Goal: Task Accomplishment & Management: Use online tool/utility

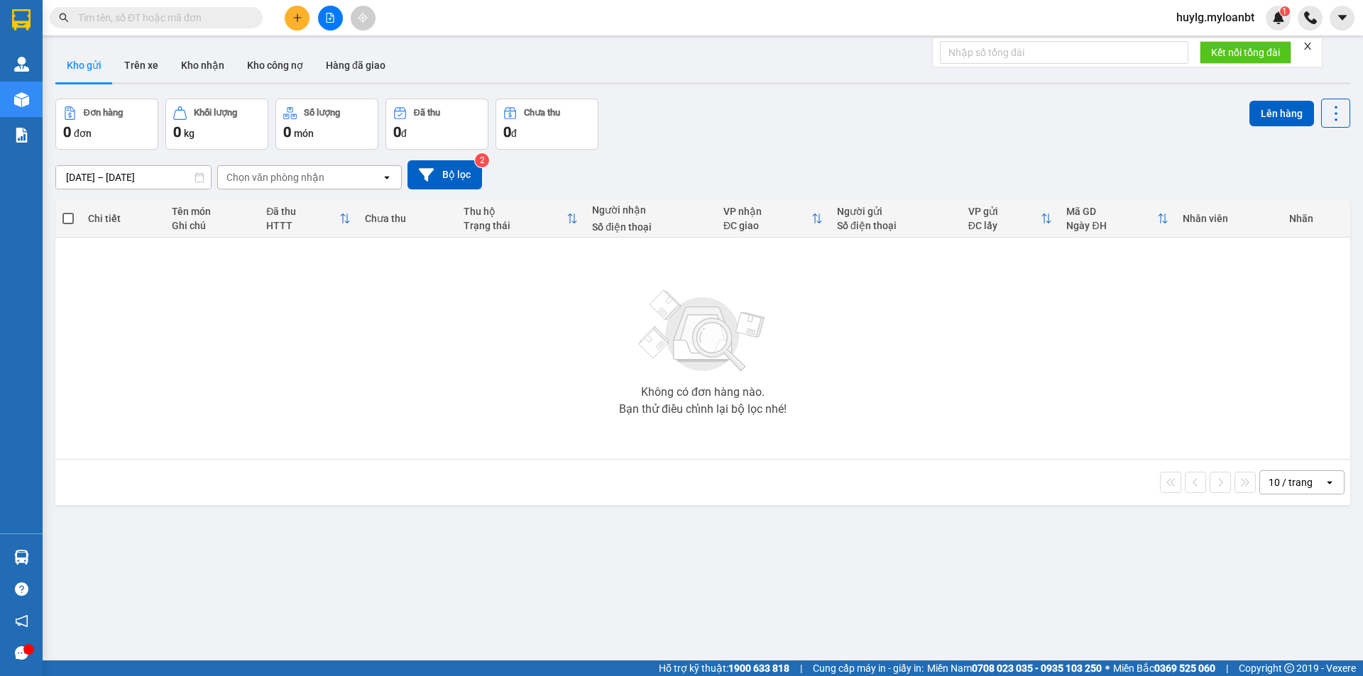
click at [212, 9] on span at bounding box center [156, 17] width 213 height 21
click at [209, 16] on input "text" at bounding box center [161, 18] width 167 height 16
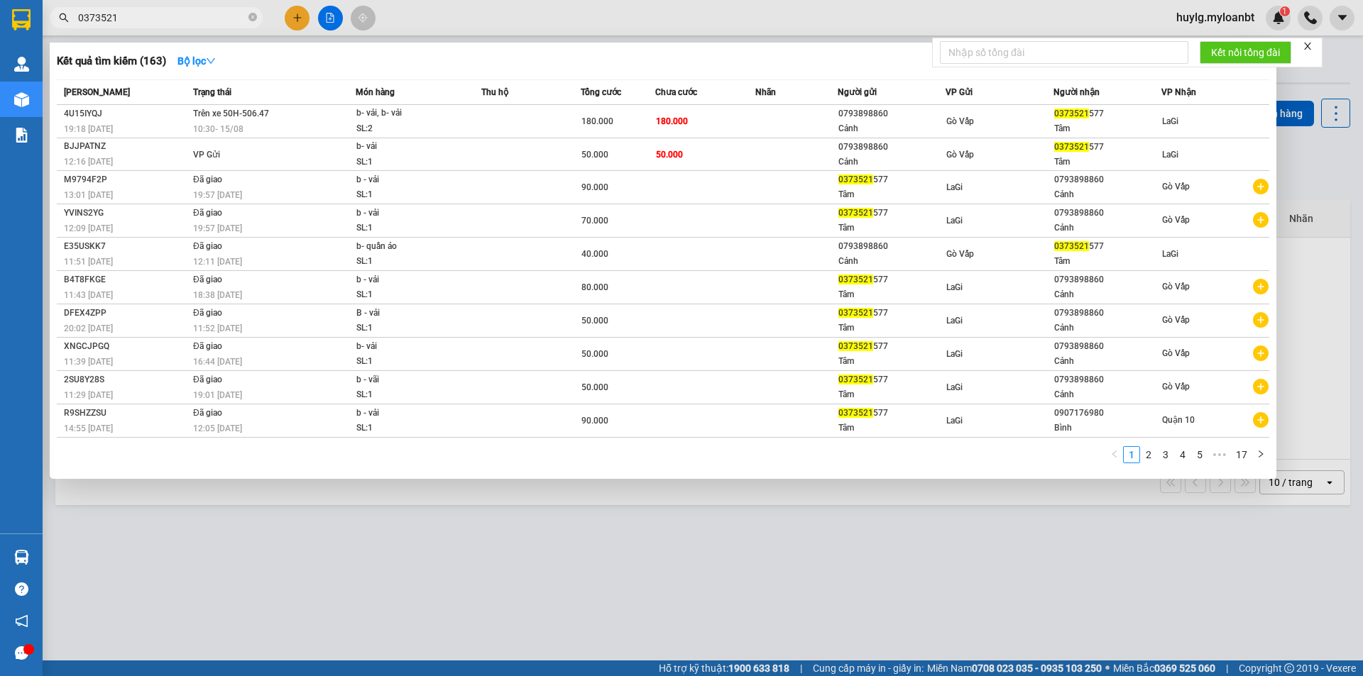
type input "0373521"
click at [250, 16] on icon "close-circle" at bounding box center [252, 17] width 9 height 9
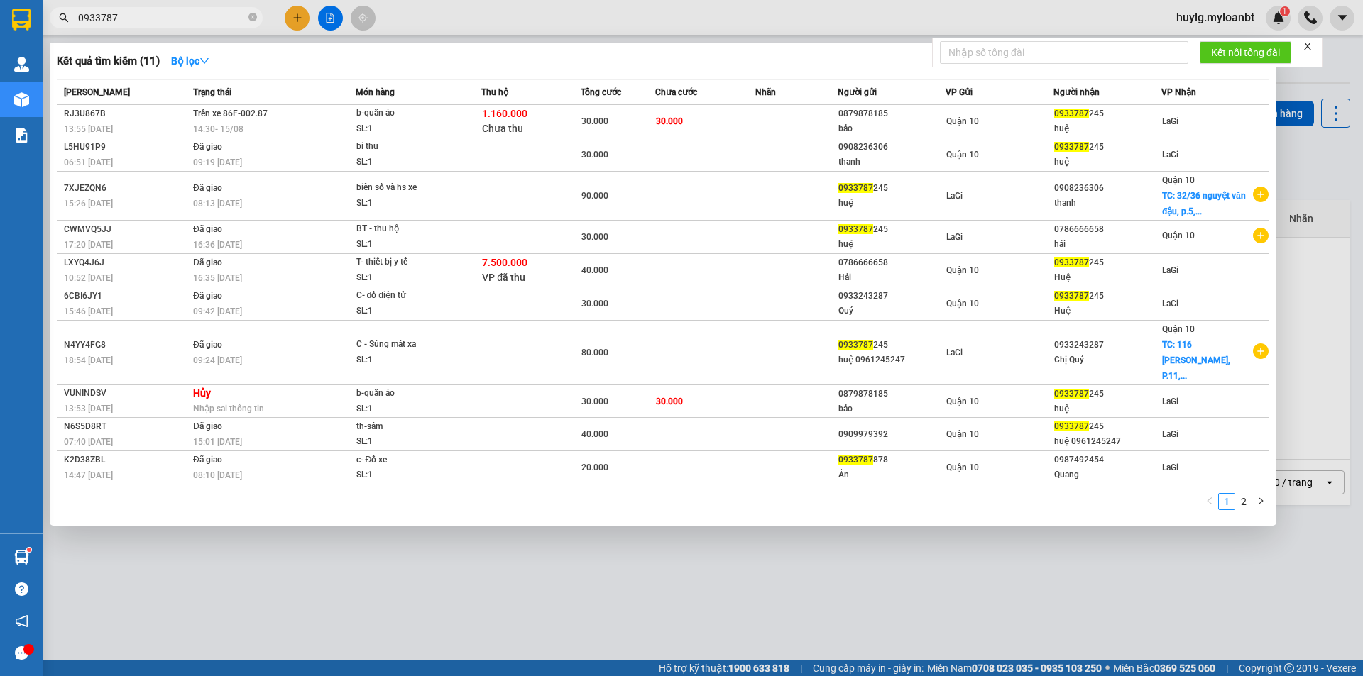
type input "0933787"
click at [253, 20] on icon "close-circle" at bounding box center [252, 17] width 9 height 9
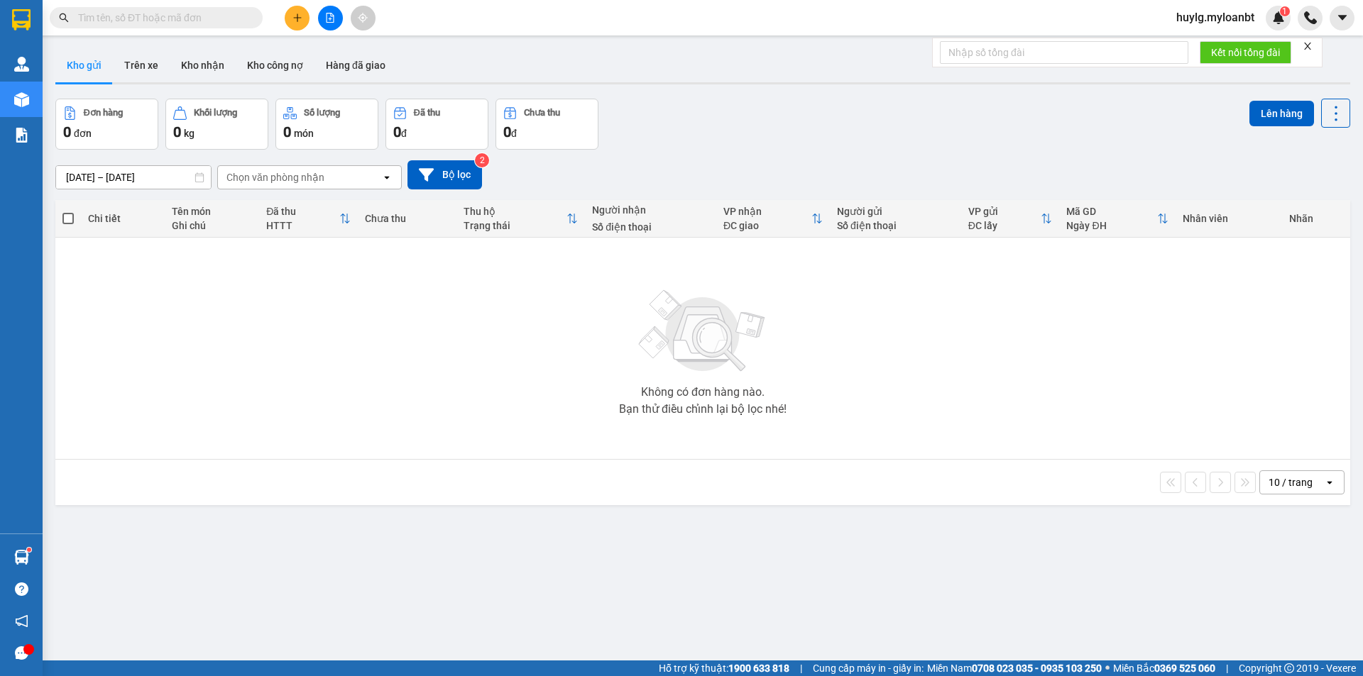
click at [234, 17] on input "text" at bounding box center [161, 18] width 167 height 16
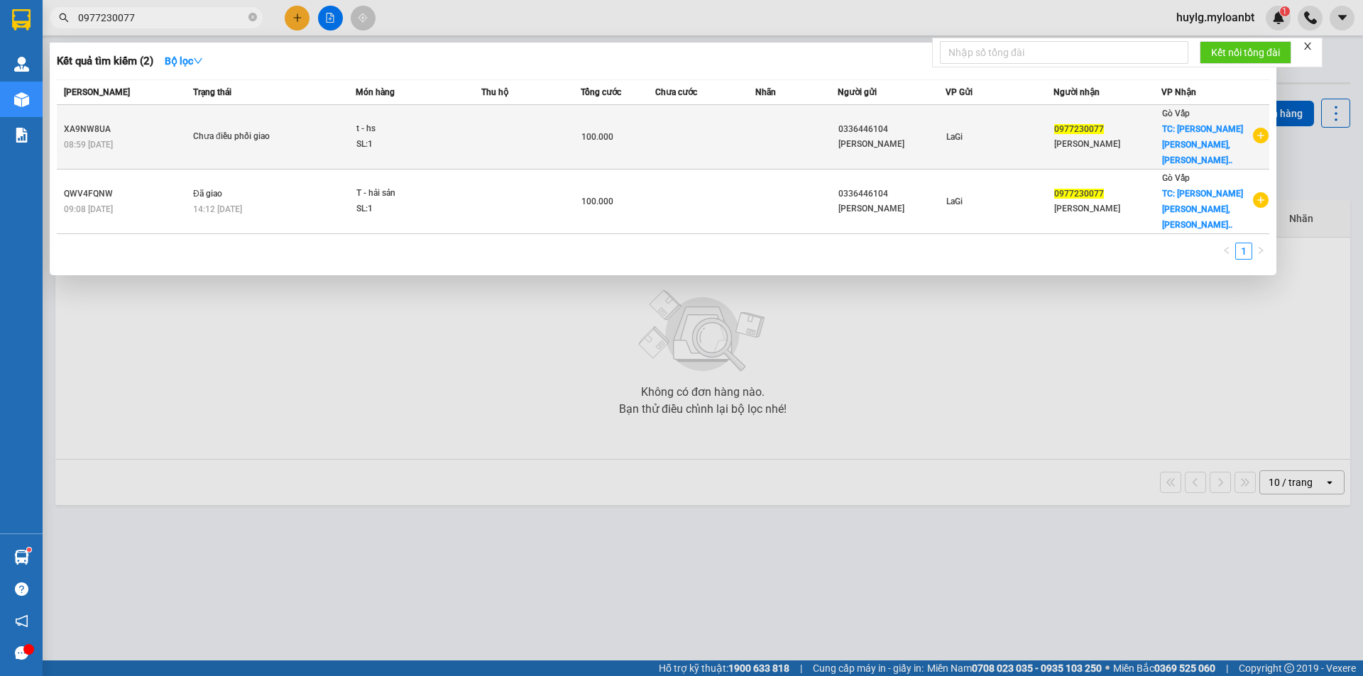
type input "0977230077"
click at [1032, 119] on td "LaGi" at bounding box center [999, 137] width 108 height 65
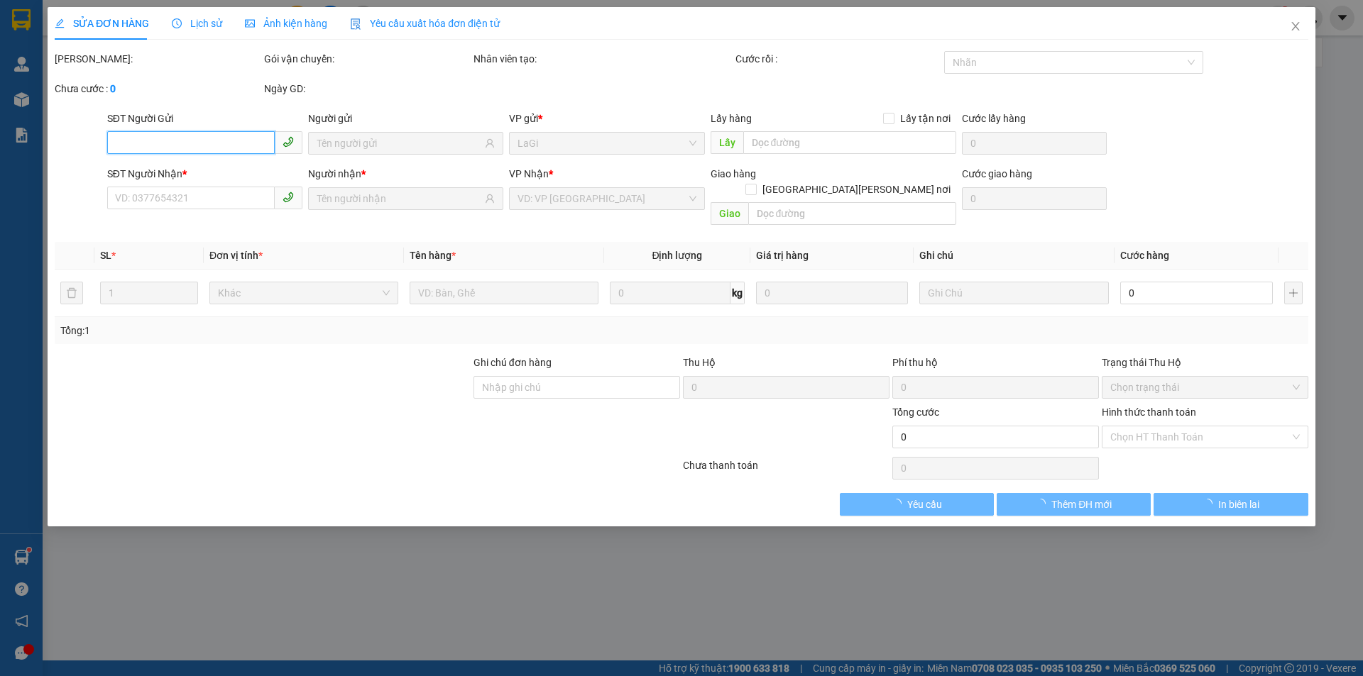
type input "0336446104"
type input "0977230077"
checkbox input "true"
type input "[PERSON_NAME] [PERSON_NAME], [PERSON_NAME], [PERSON_NAME][GEOGRAPHIC_DATA]12"
type input "100.000"
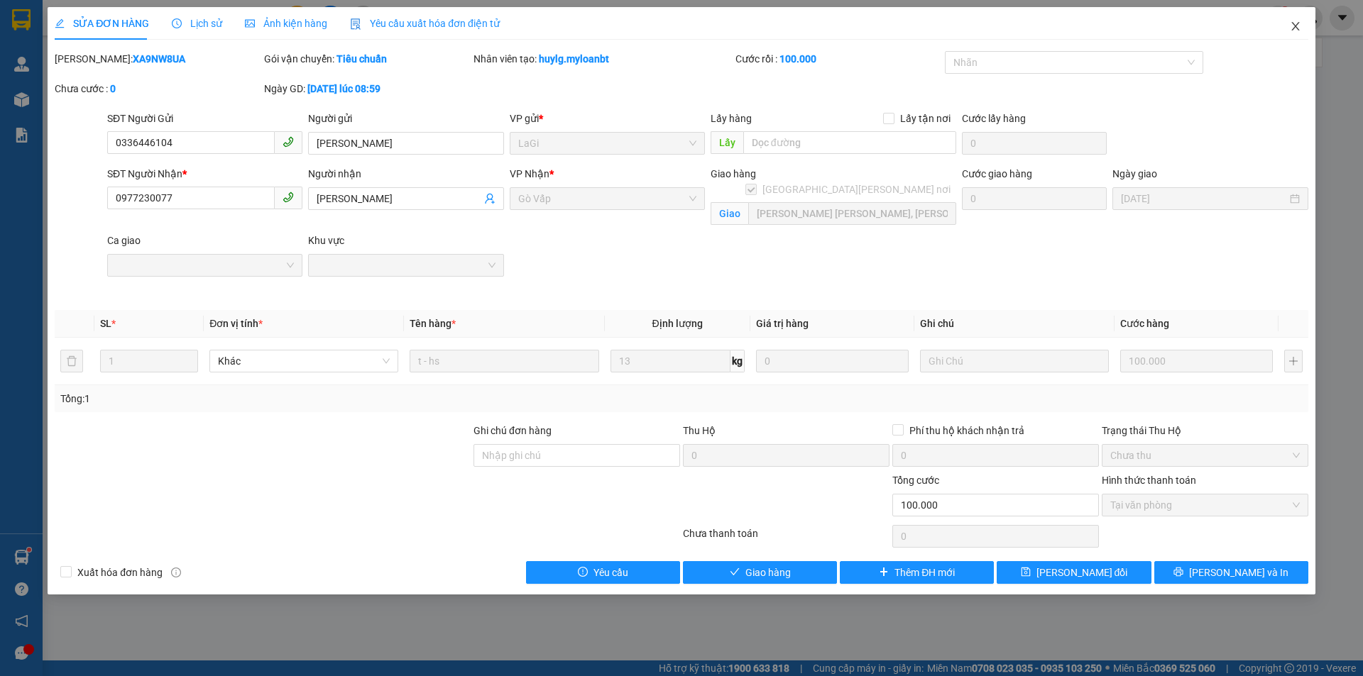
click at [1294, 28] on icon "close" at bounding box center [1295, 26] width 8 height 9
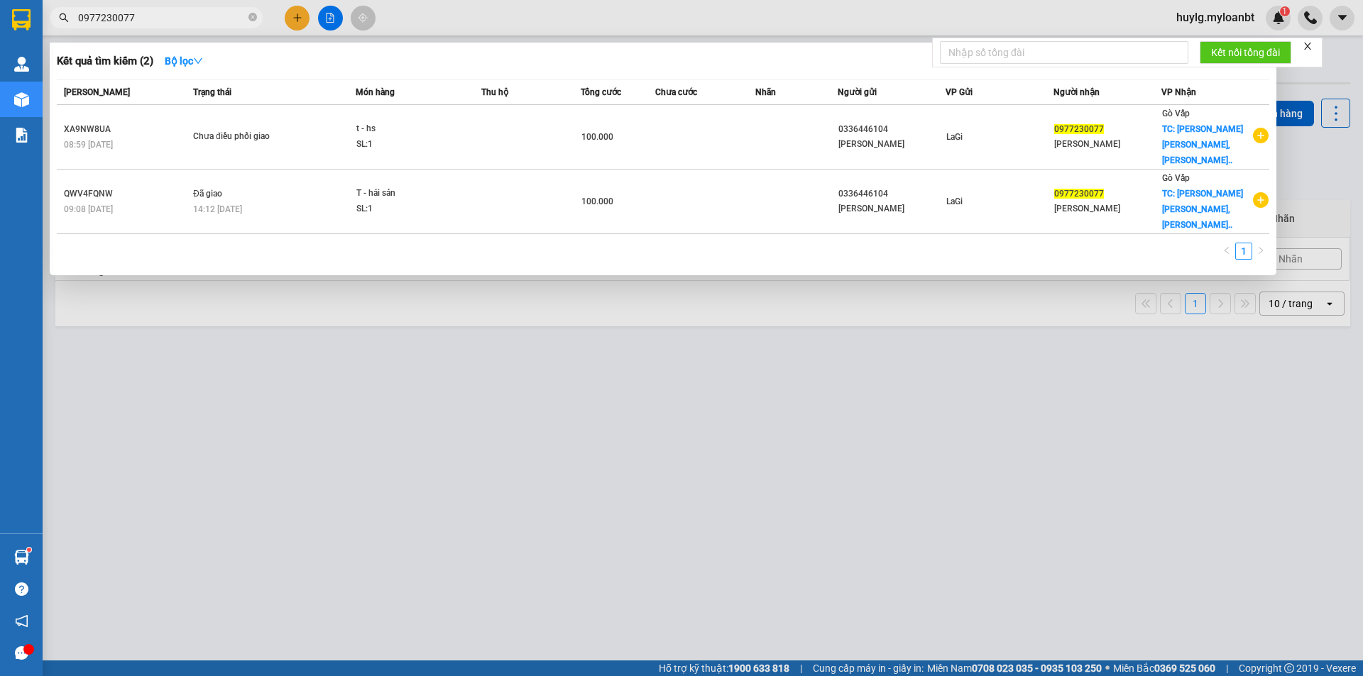
click at [193, 16] on input "0977230077" at bounding box center [161, 18] width 167 height 16
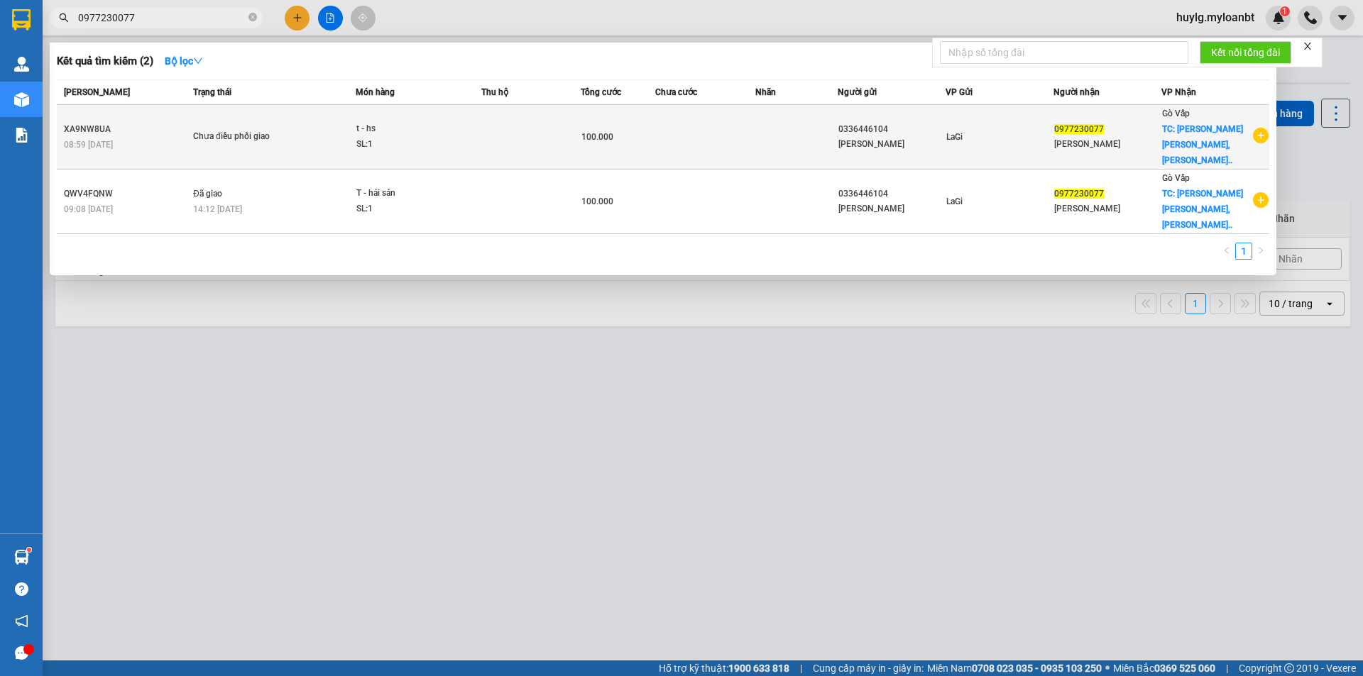
click at [356, 138] on td "t - hs SL: 1" at bounding box center [419, 137] width 126 height 65
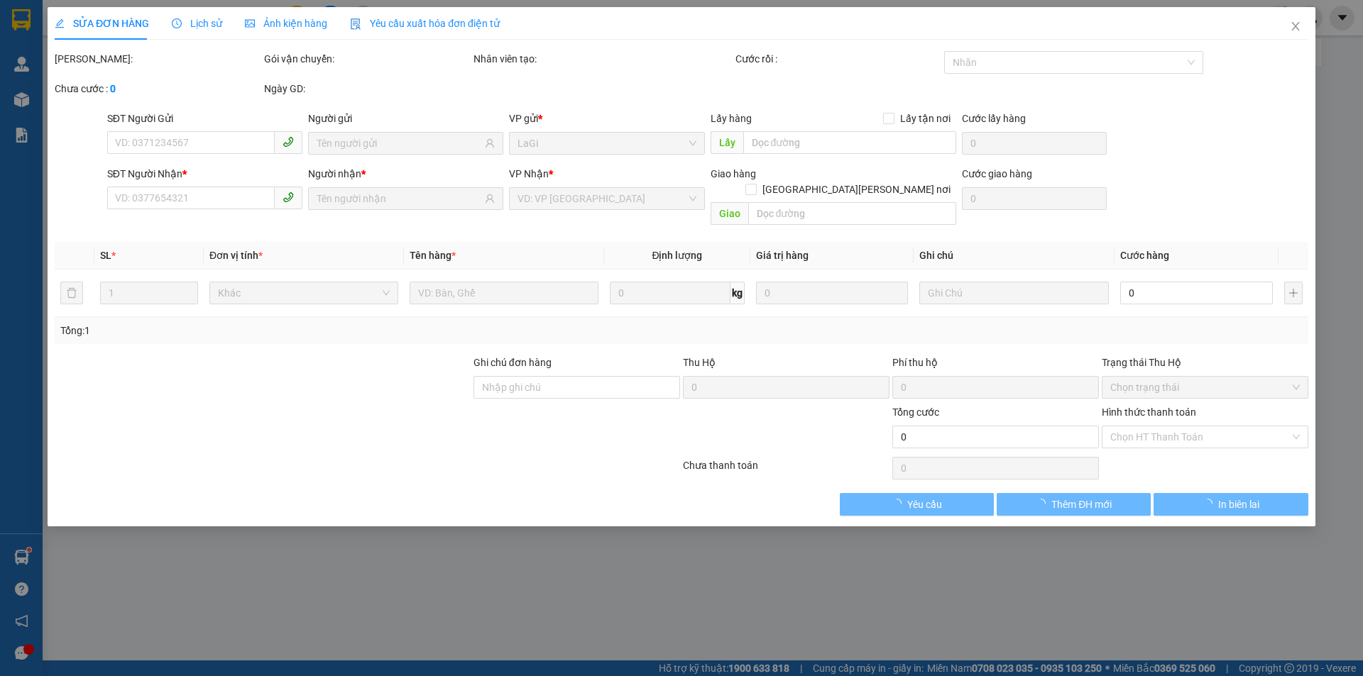
type input "0336446104"
type input "0977230077"
checkbox input "true"
type input "[PERSON_NAME] [PERSON_NAME], [PERSON_NAME], [PERSON_NAME][GEOGRAPHIC_DATA]12"
type input "100.000"
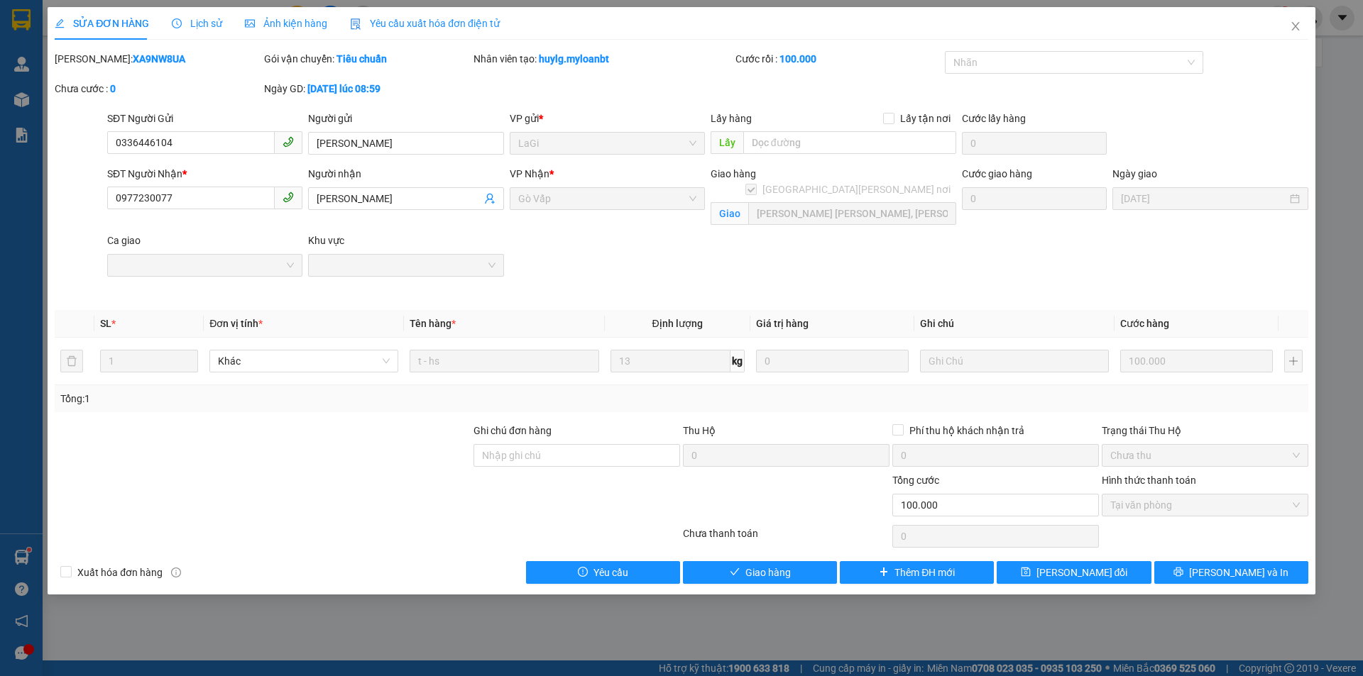
click at [207, 25] on span "Lịch sử" at bounding box center [197, 23] width 50 height 11
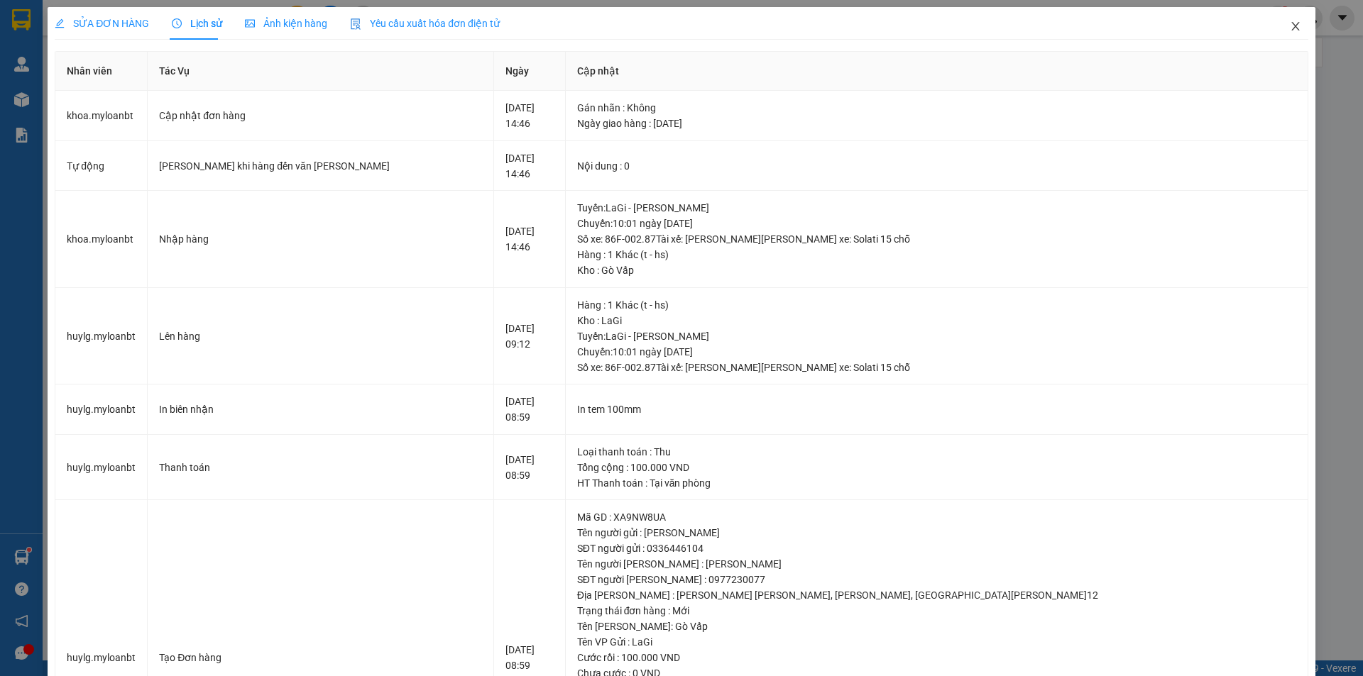
click at [1290, 27] on icon "close" at bounding box center [1295, 26] width 11 height 11
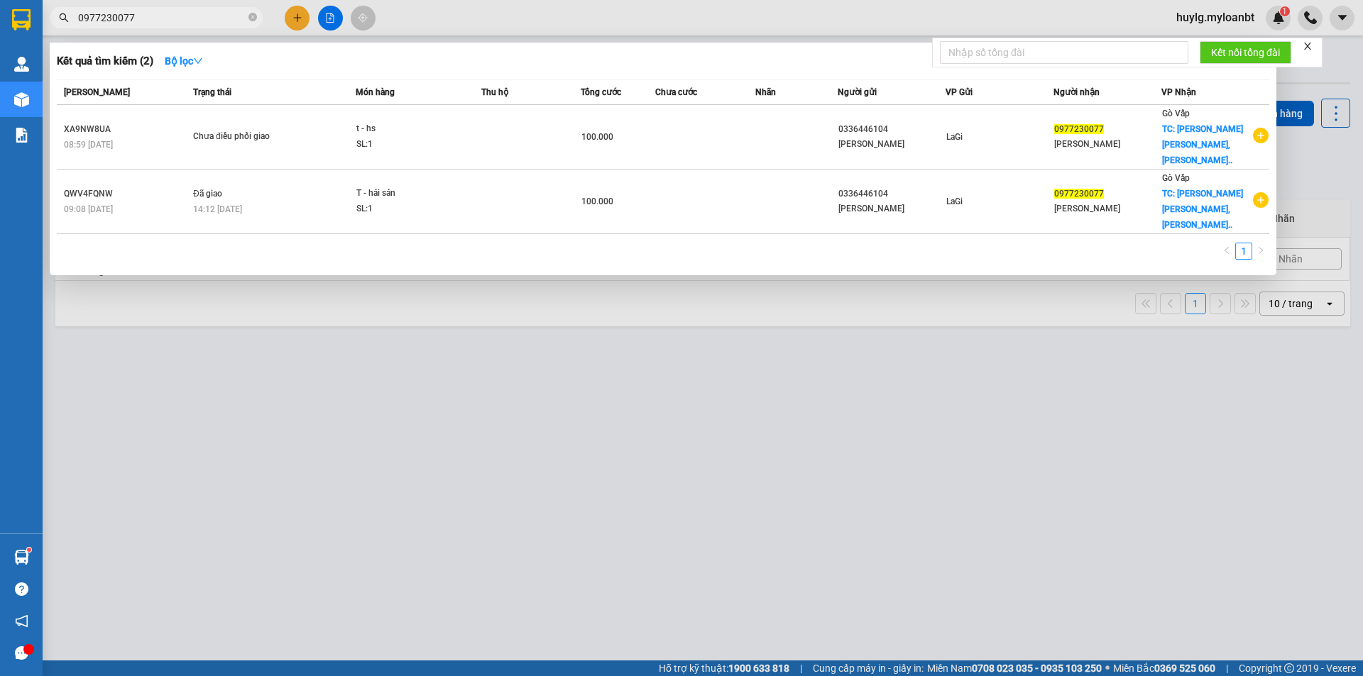
click at [197, 20] on input "0977230077" at bounding box center [161, 18] width 167 height 16
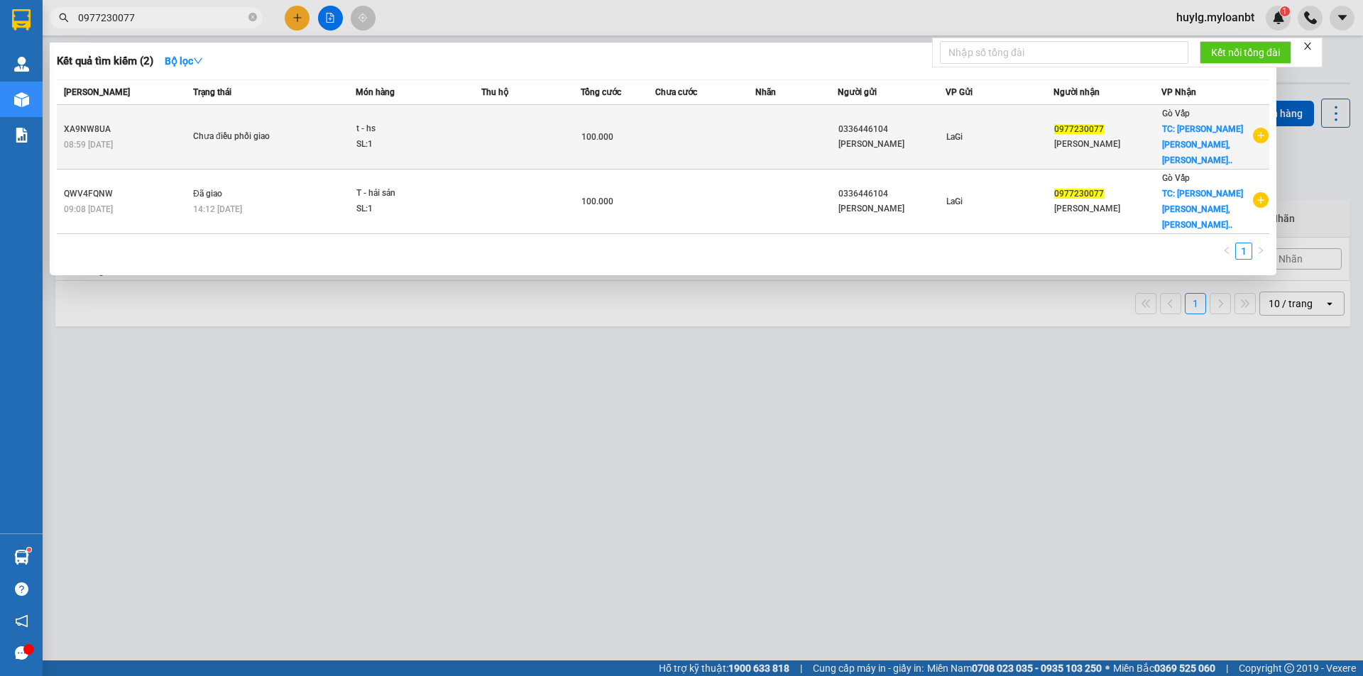
click at [209, 107] on td "Chưa điều phối giao" at bounding box center [272, 137] width 166 height 65
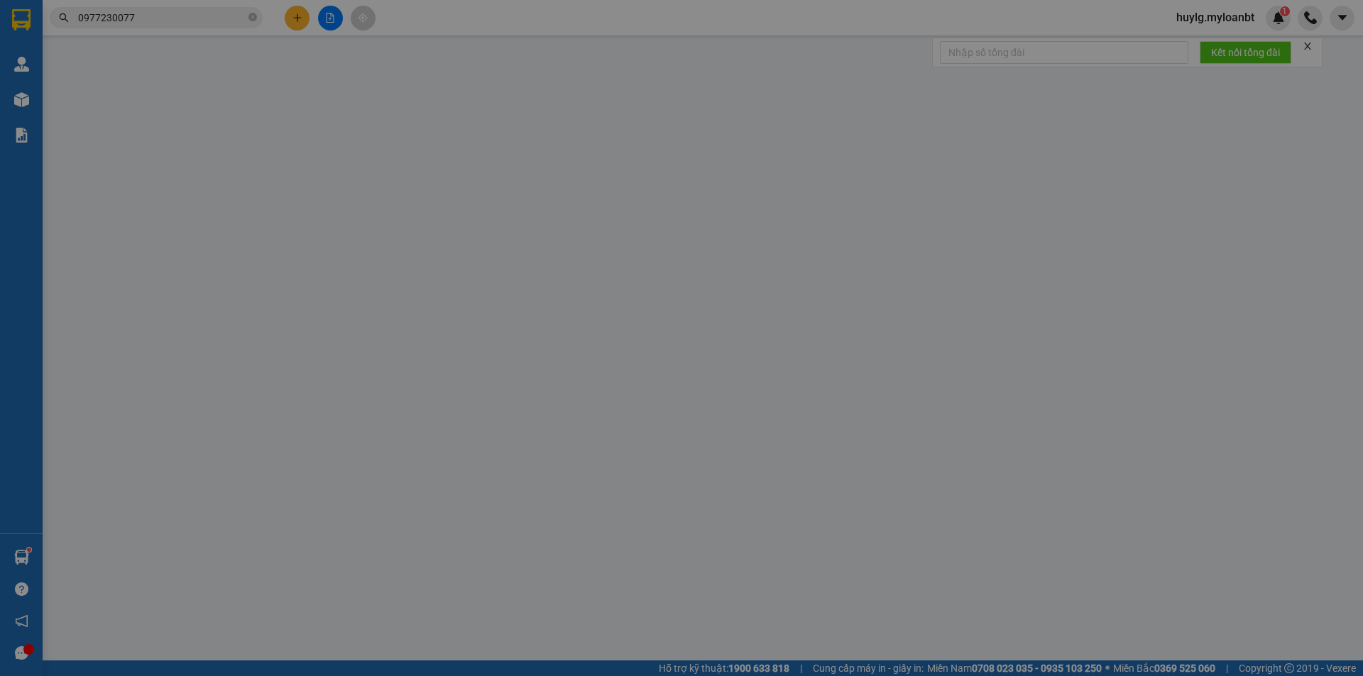
type input "0336446104"
type input "0977230077"
checkbox input "true"
type input "[PERSON_NAME] [PERSON_NAME], [PERSON_NAME], [PERSON_NAME][GEOGRAPHIC_DATA]12"
type input "100.000"
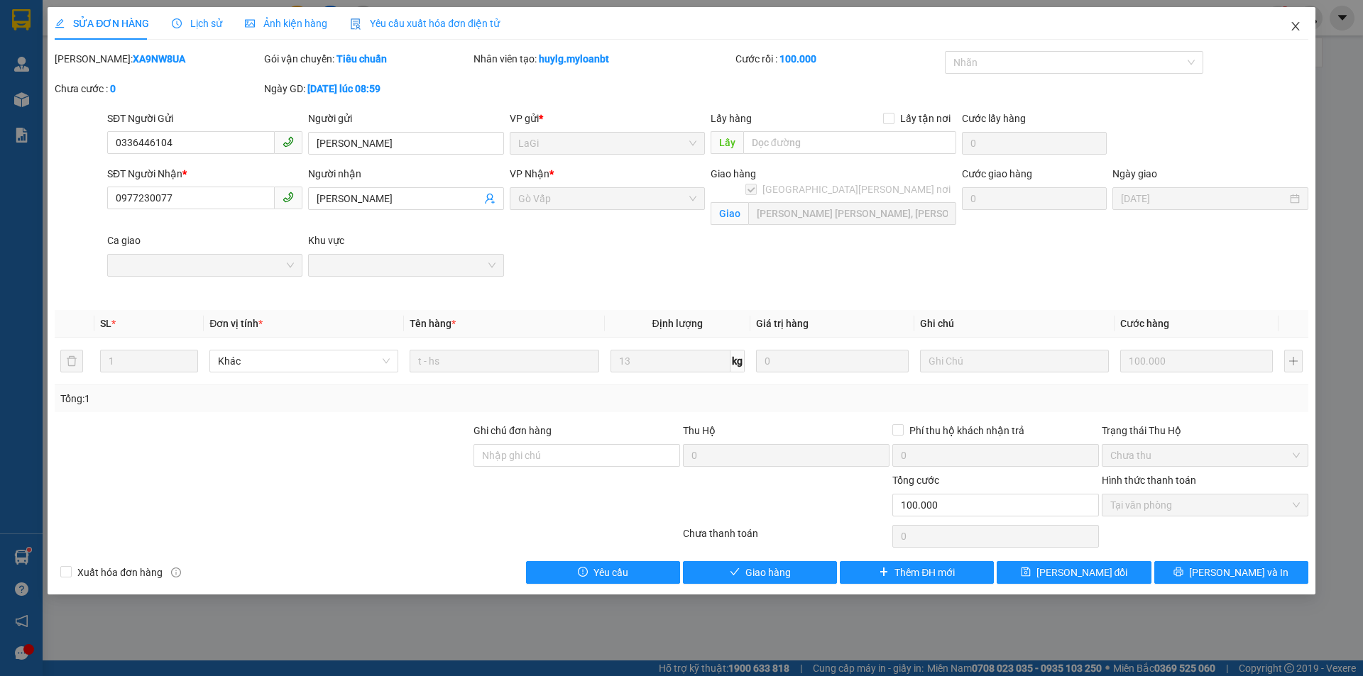
click at [1294, 30] on icon "close" at bounding box center [1295, 26] width 11 height 11
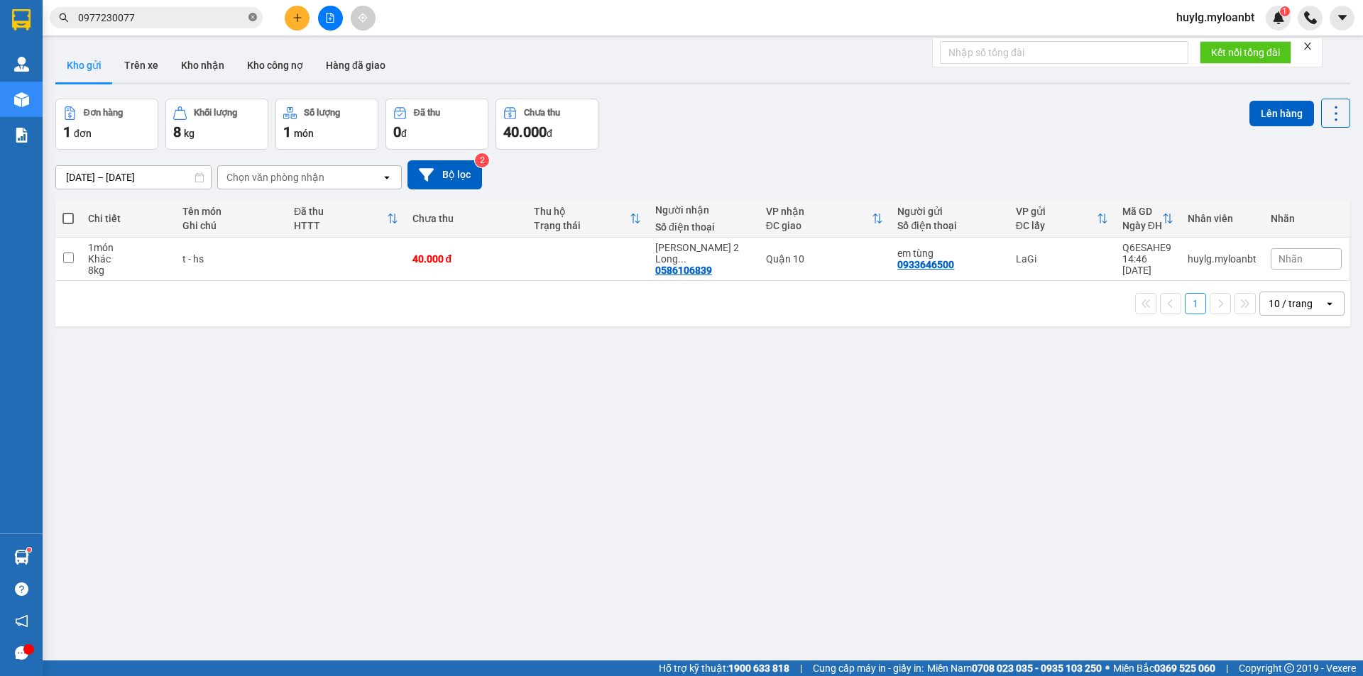
click at [253, 16] on icon "close-circle" at bounding box center [252, 17] width 9 height 9
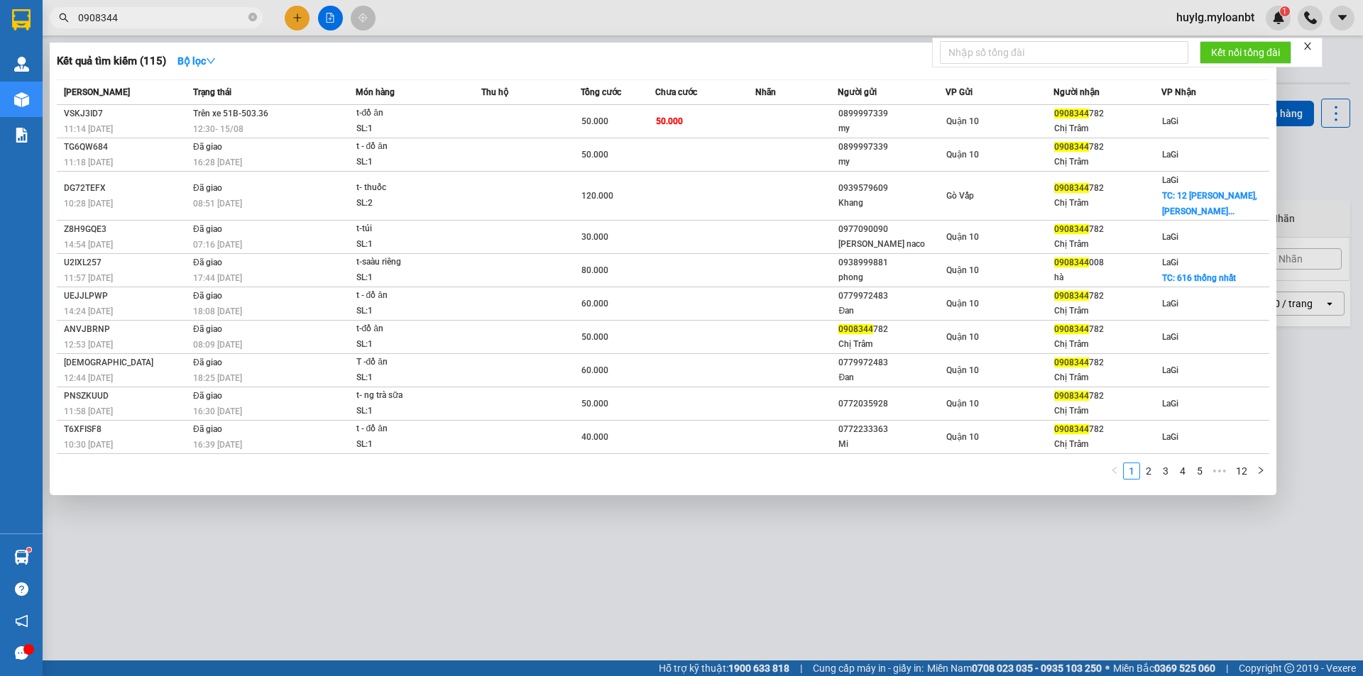
type input "0908344"
click at [255, 20] on icon "close-circle" at bounding box center [252, 17] width 9 height 9
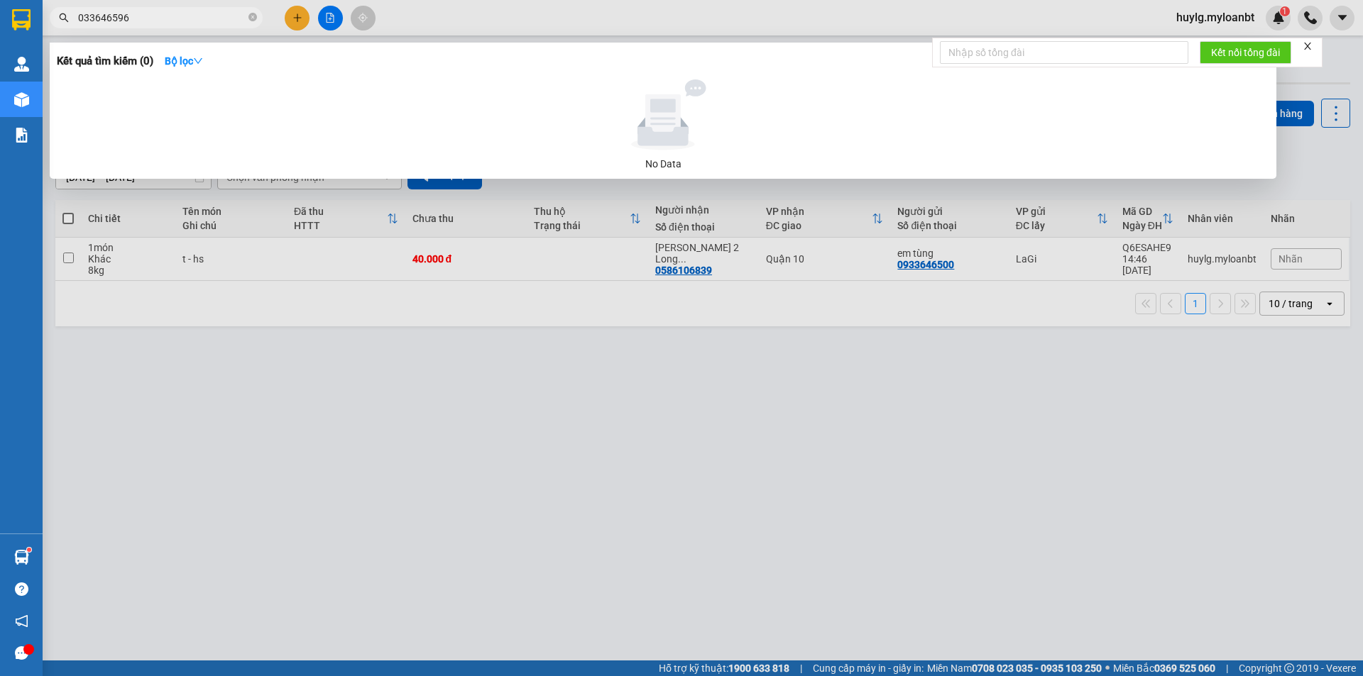
click at [106, 18] on input "033646596" at bounding box center [161, 18] width 167 height 16
click at [110, 18] on input "033646596" at bounding box center [161, 18] width 167 height 16
click at [114, 17] on input "033646596" at bounding box center [161, 18] width 167 height 16
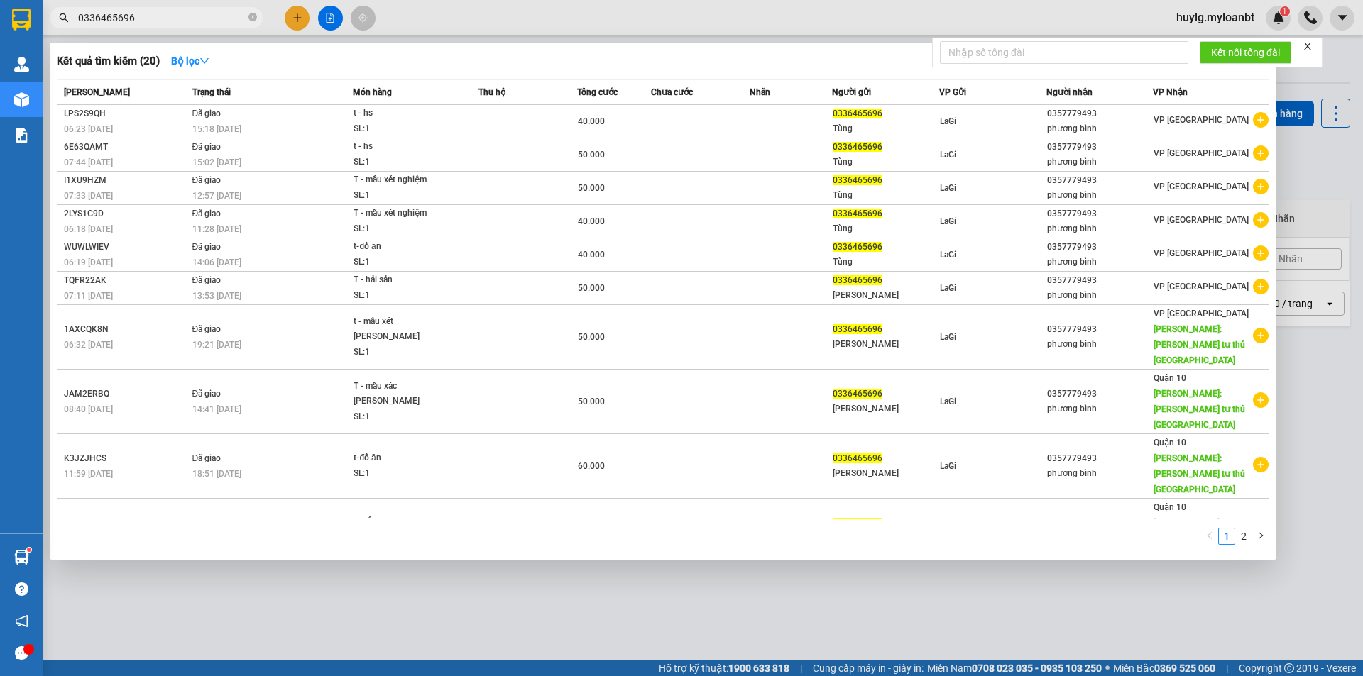
click at [143, 17] on input "0336465696" at bounding box center [161, 18] width 167 height 16
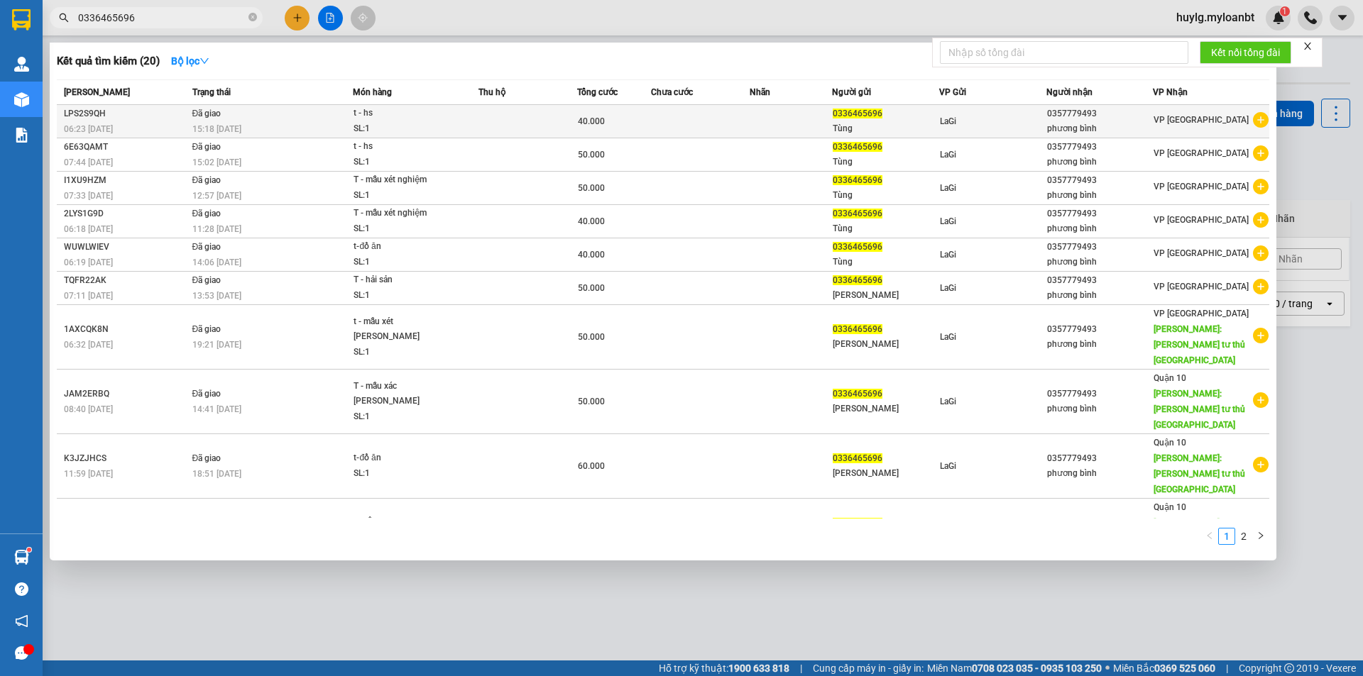
type input "0336465696"
click at [446, 114] on div "t - hs" at bounding box center [406, 114] width 106 height 16
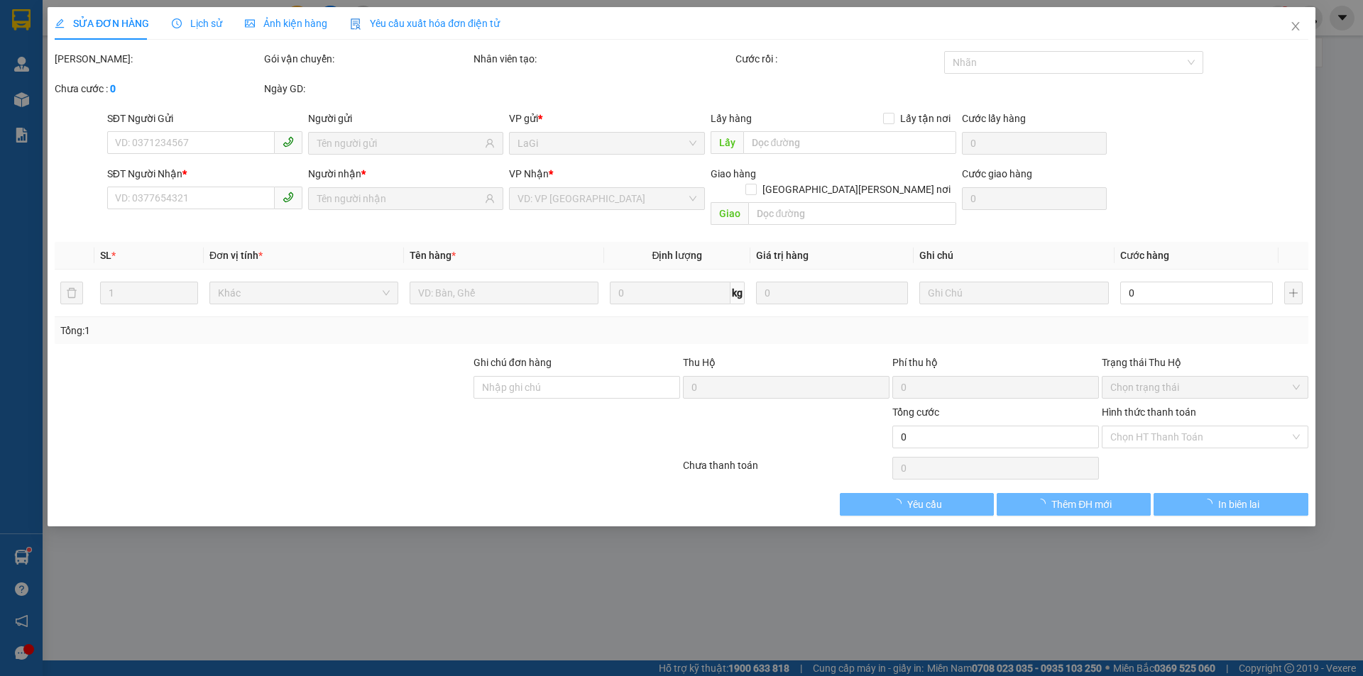
type input "0336465696"
type input "0357779493"
type input "40.000"
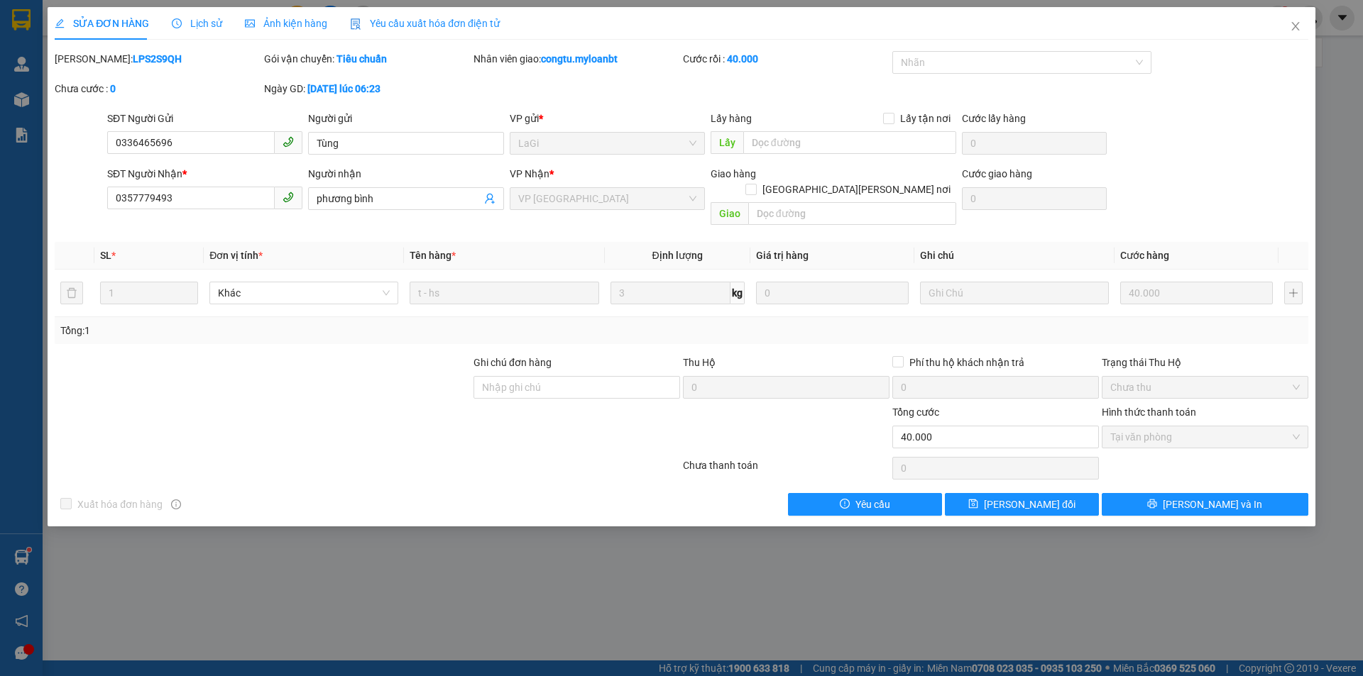
click at [207, 30] on div "Lịch sử" at bounding box center [197, 24] width 50 height 16
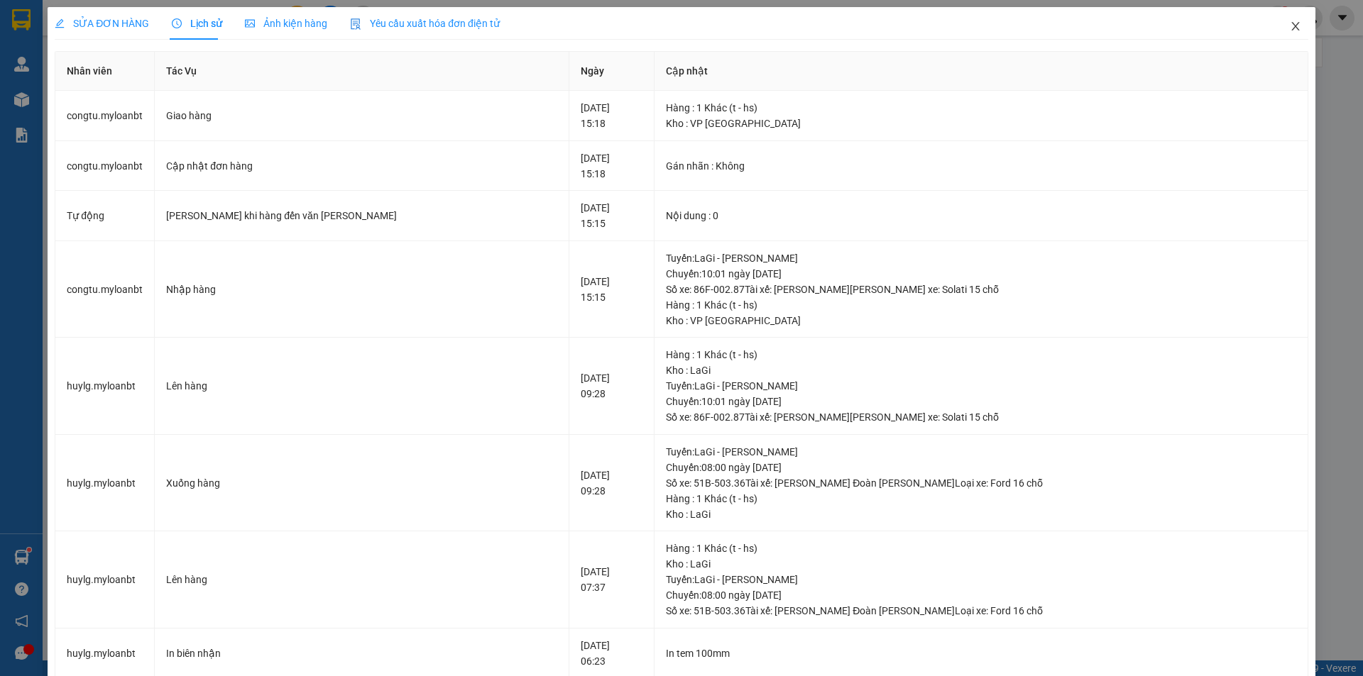
click at [1290, 28] on icon "close" at bounding box center [1295, 26] width 11 height 11
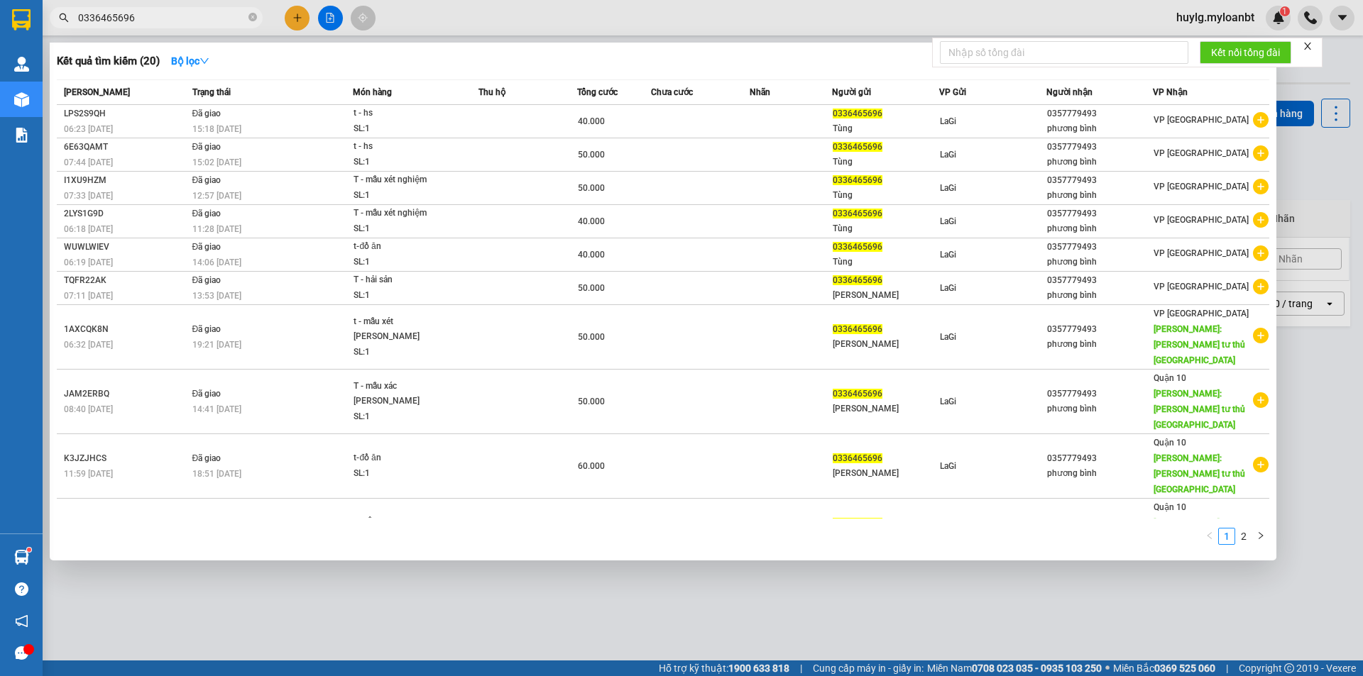
click at [193, 11] on input "0336465696" at bounding box center [161, 18] width 167 height 16
click at [251, 11] on span at bounding box center [252, 17] width 9 height 13
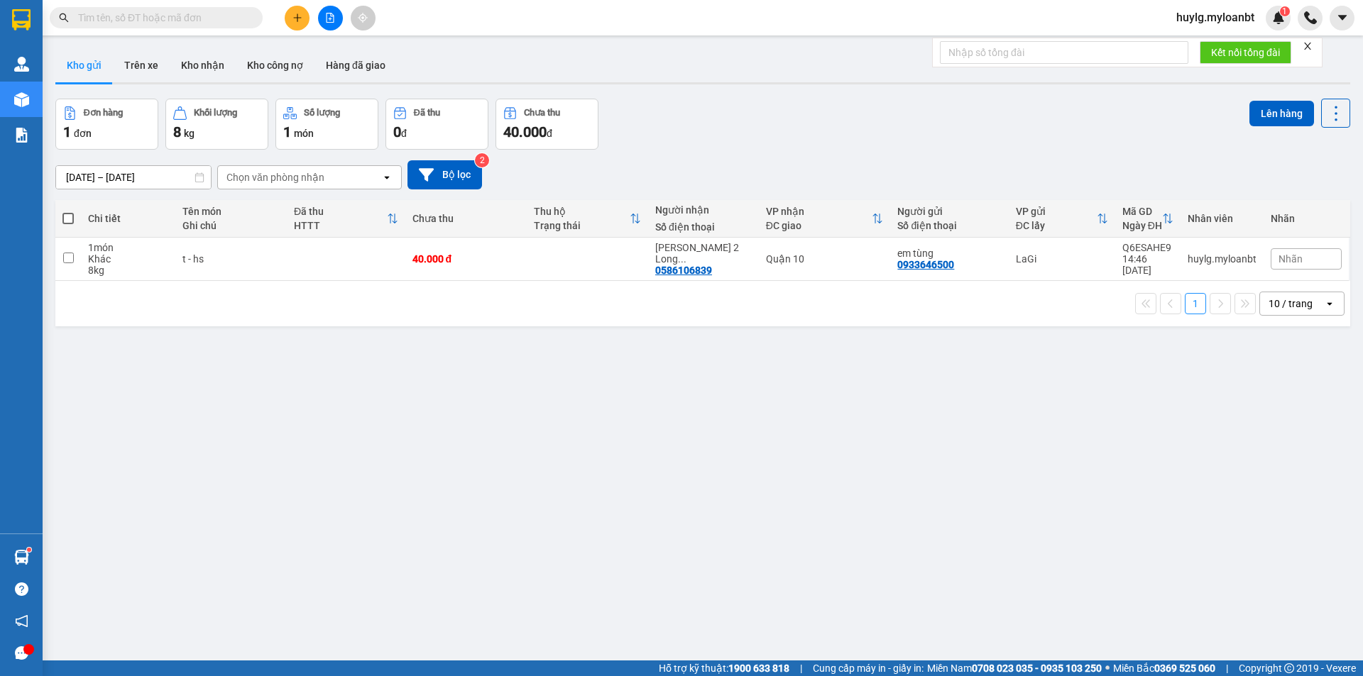
click at [591, 424] on div "ver 1.8.138 Kho gửi Trên xe Kho [PERSON_NAME] công nợ Hàng đã [PERSON_NAME] hàn…" at bounding box center [703, 381] width 1306 height 676
click at [199, 18] on input "text" at bounding box center [161, 18] width 167 height 16
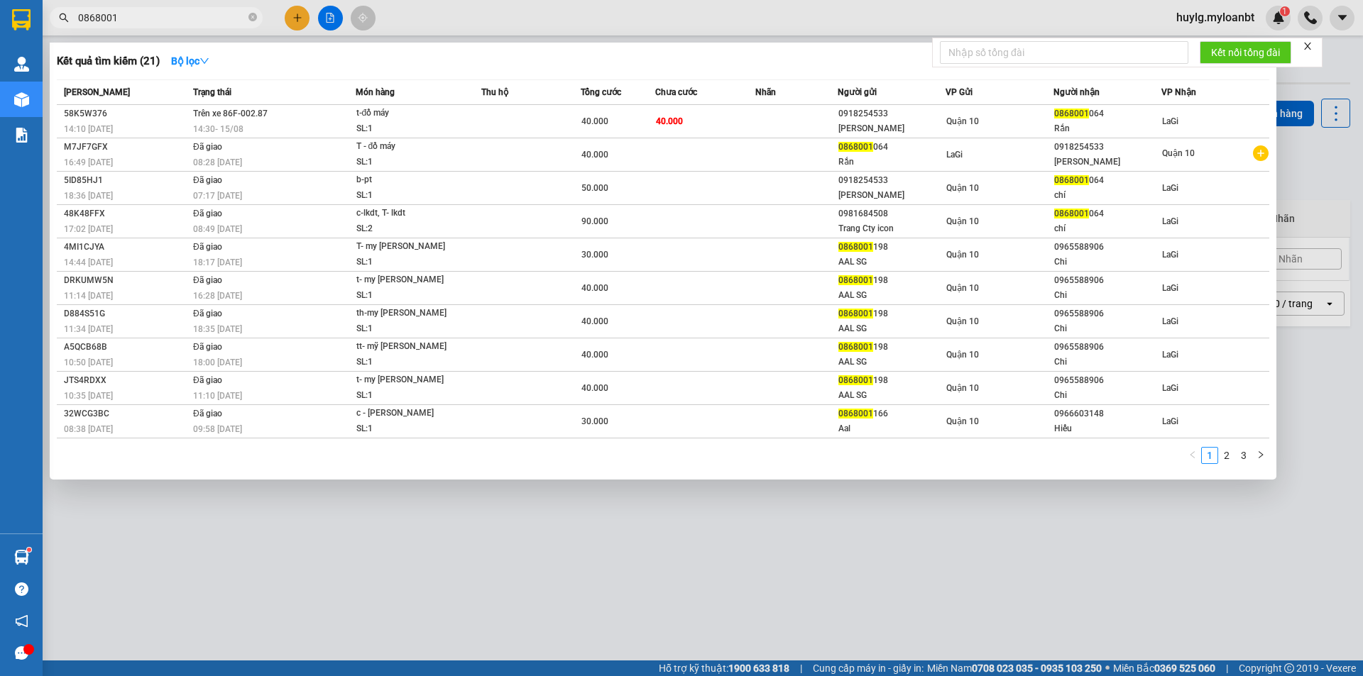
type input "0868001"
click at [253, 15] on icon "close-circle" at bounding box center [252, 17] width 9 height 9
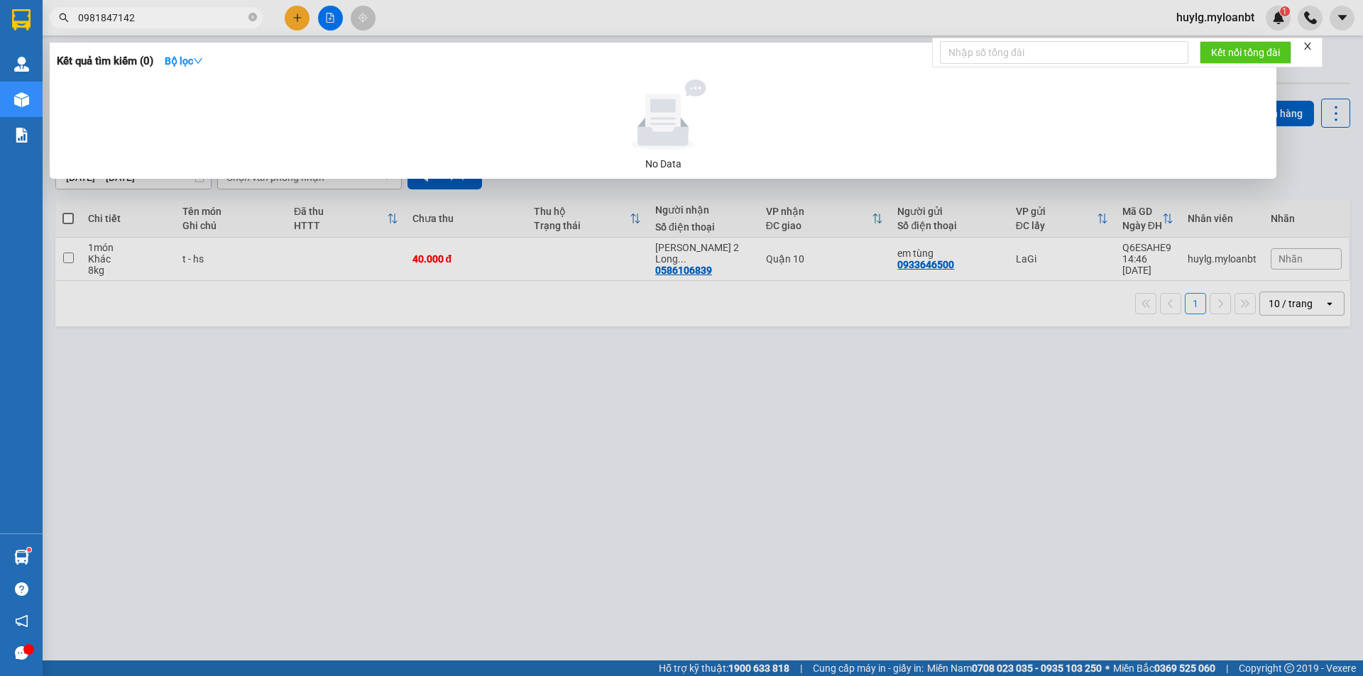
click at [92, 11] on input "0981847142" at bounding box center [161, 18] width 167 height 16
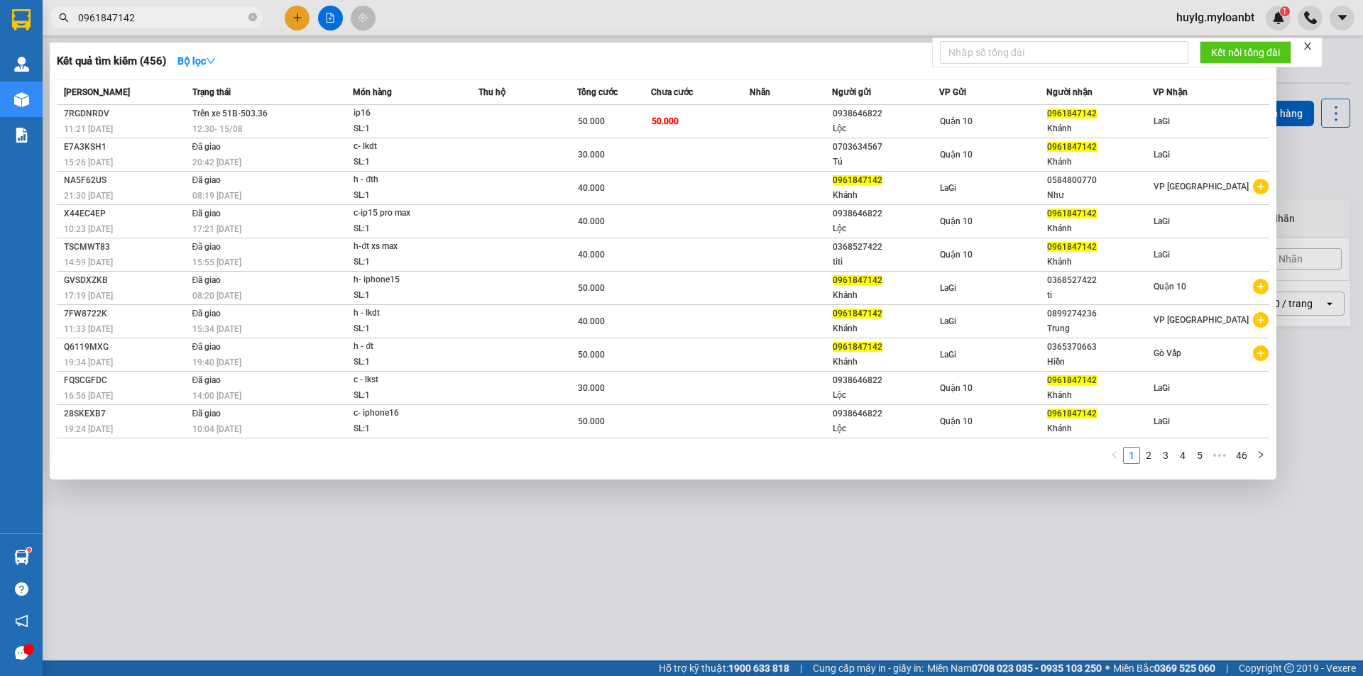
click at [150, 16] on input "0961847142" at bounding box center [161, 18] width 167 height 16
type input "0961847142"
click at [251, 17] on icon "close-circle" at bounding box center [252, 17] width 9 height 9
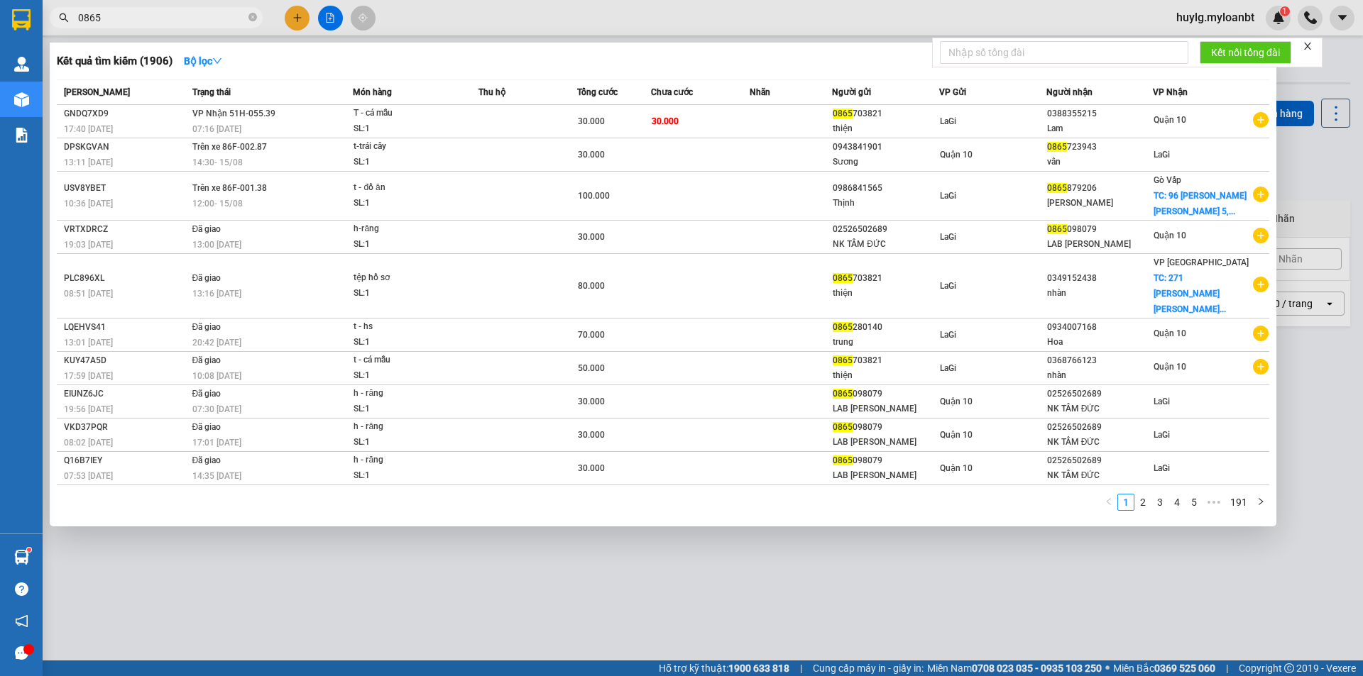
type input "0865"
click at [251, 18] on icon "close-circle" at bounding box center [252, 17] width 9 height 9
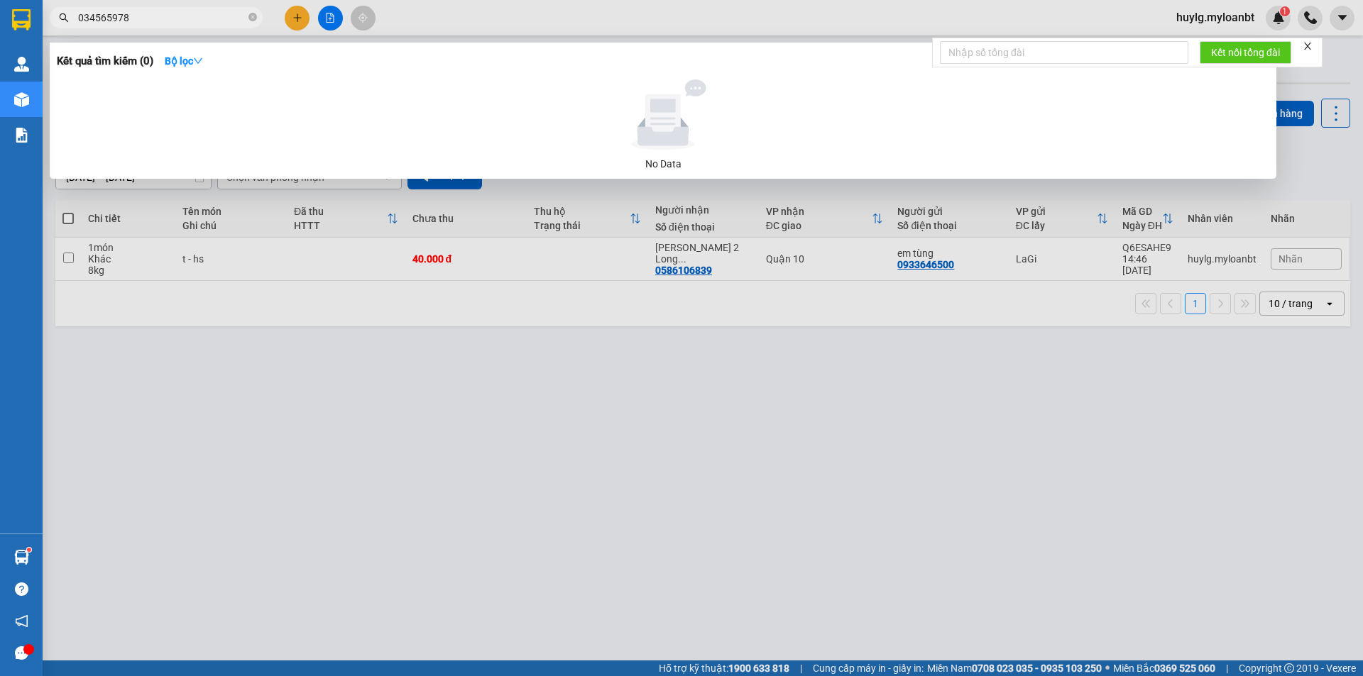
click at [99, 18] on input "034565978" at bounding box center [161, 18] width 167 height 16
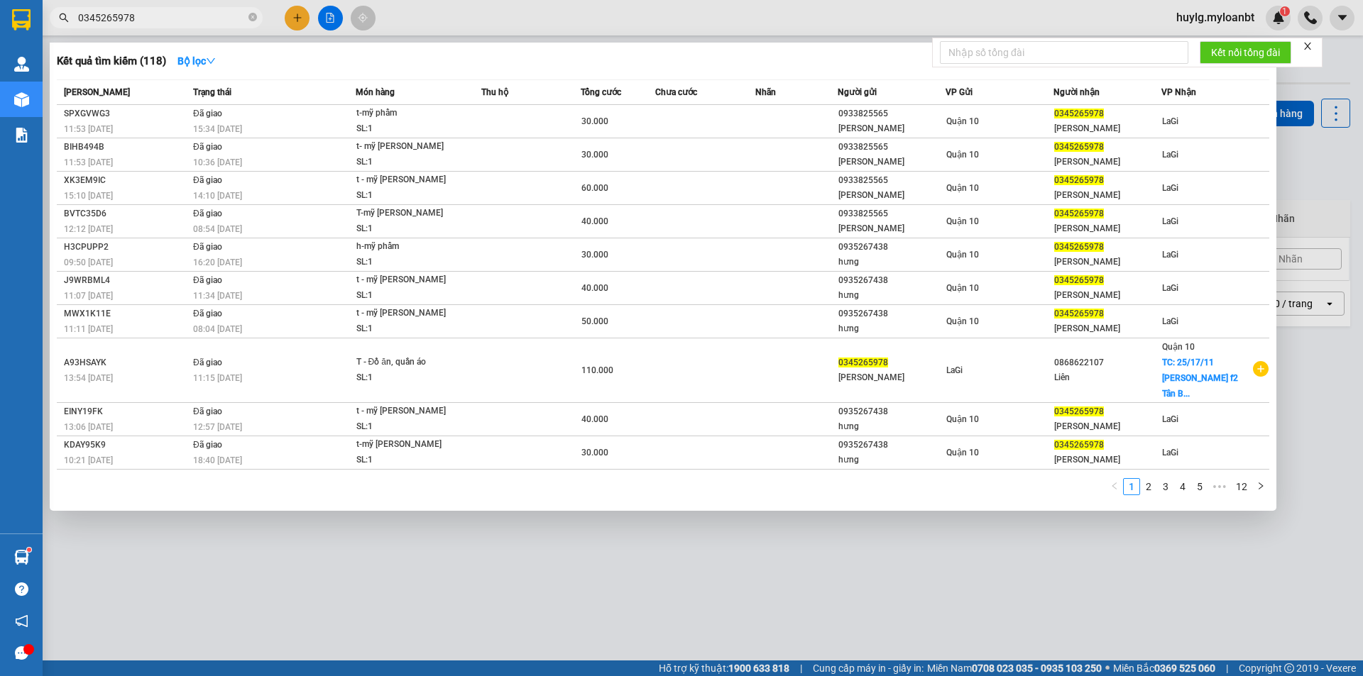
click at [112, 16] on input "0345265978" at bounding box center [161, 18] width 167 height 16
click at [142, 22] on input "0345265978" at bounding box center [161, 18] width 167 height 16
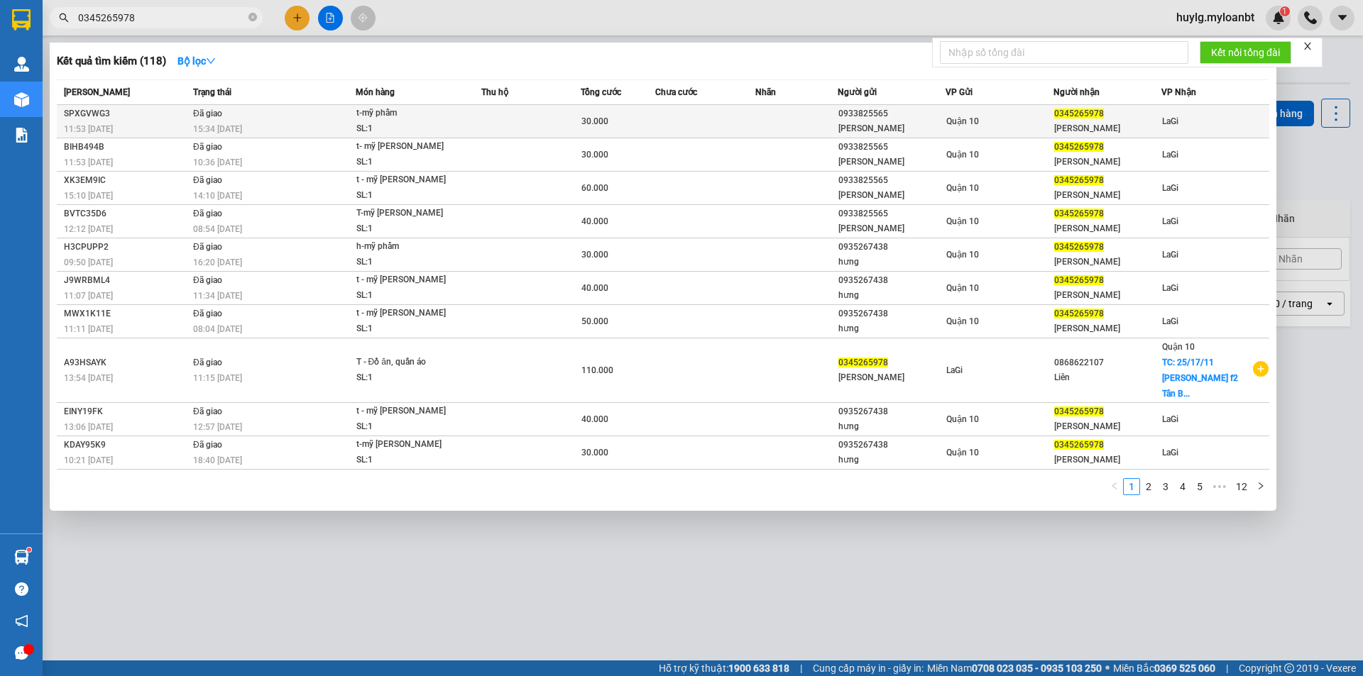
type input "0345265978"
click at [267, 117] on td "Đã giao 15:34 [DATE]" at bounding box center [272, 121] width 166 height 33
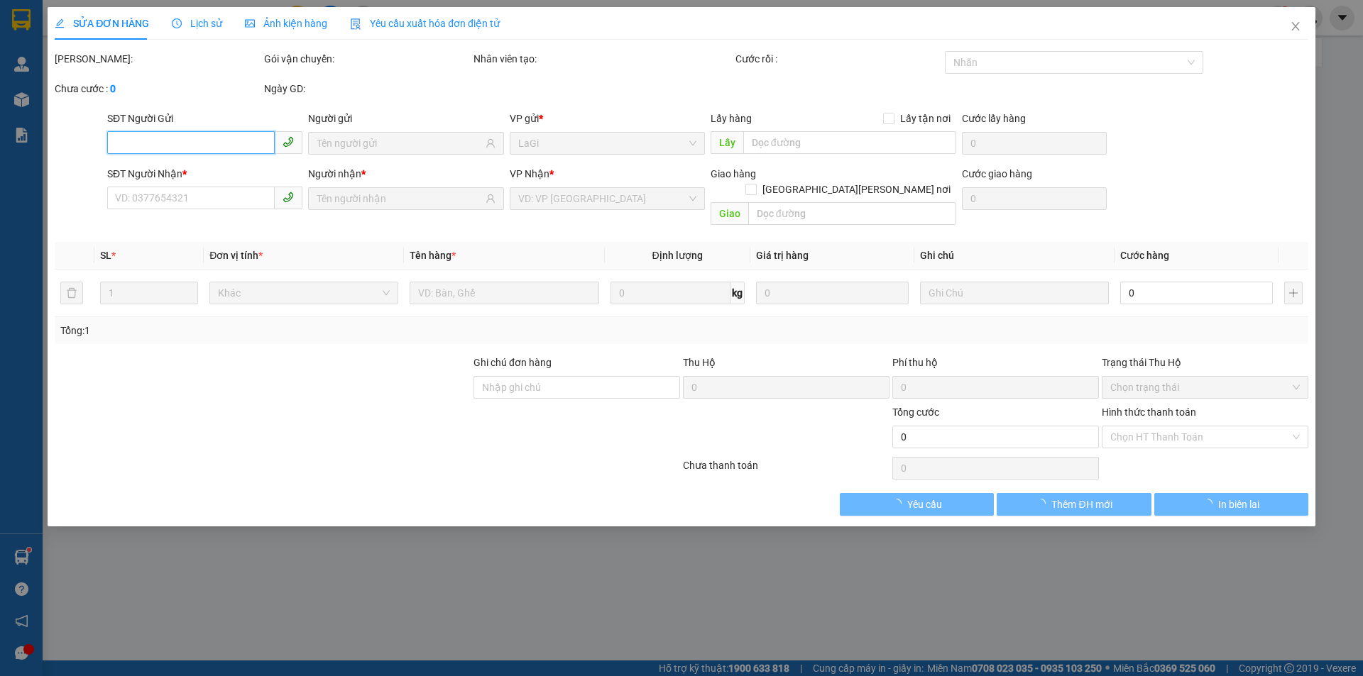
type input "0933825565"
type input "[PERSON_NAME]"
type input "0345265978"
type input "[PERSON_NAME]"
type input "30.000"
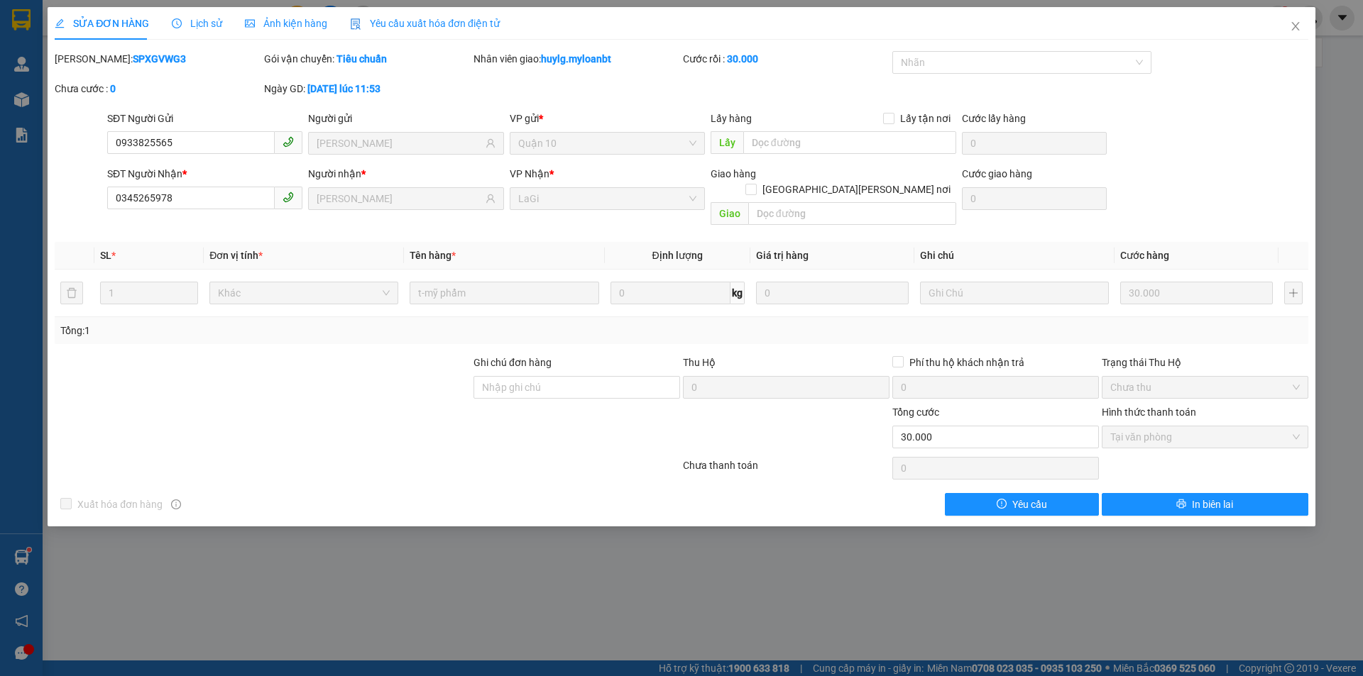
click at [193, 27] on span "Lịch sử" at bounding box center [197, 23] width 50 height 11
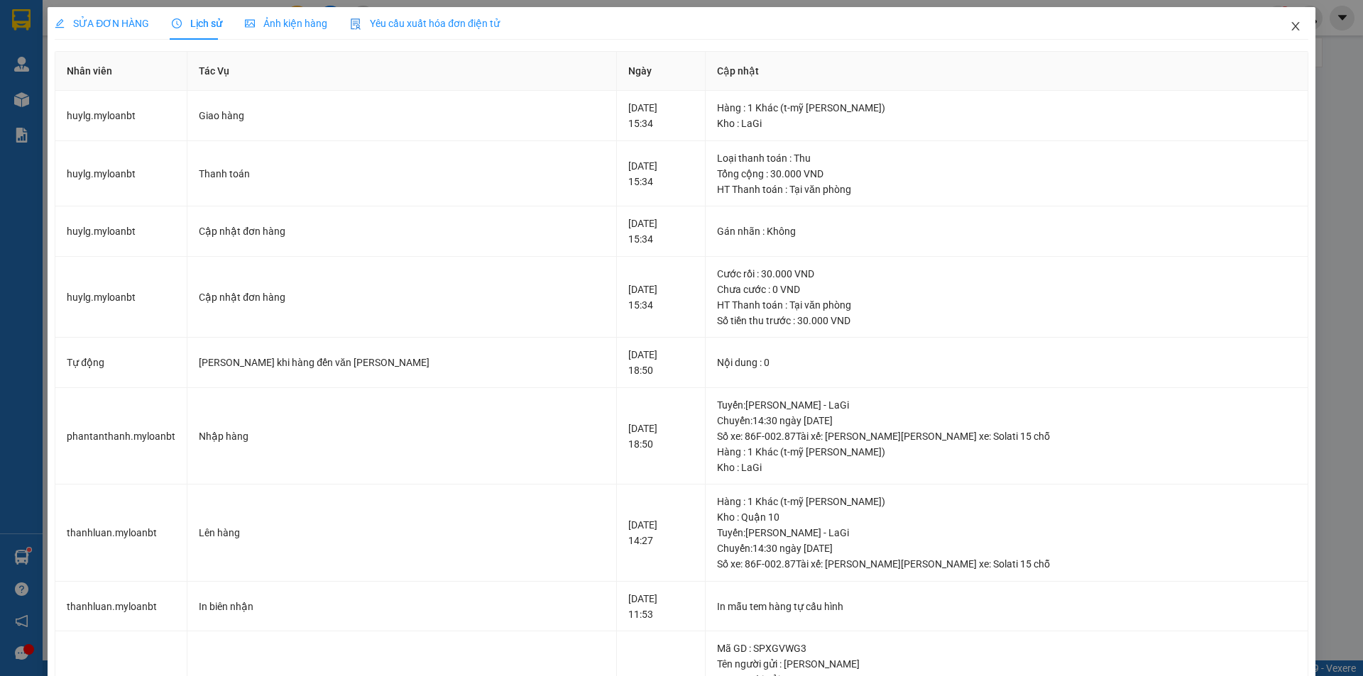
drag, startPoint x: 1280, startPoint y: 26, endPoint x: 1158, endPoint y: 29, distance: 122.1
click at [1290, 26] on icon "close" at bounding box center [1295, 26] width 11 height 11
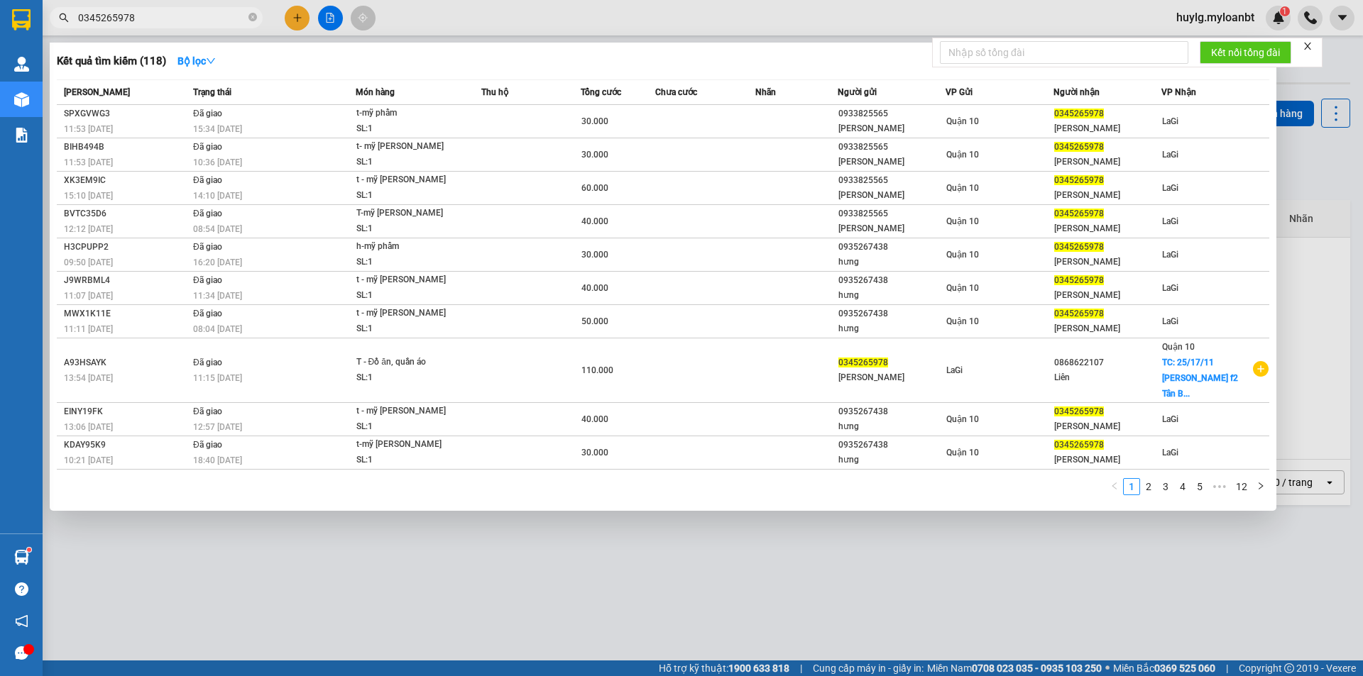
click at [197, 23] on input "0345265978" at bounding box center [161, 18] width 167 height 16
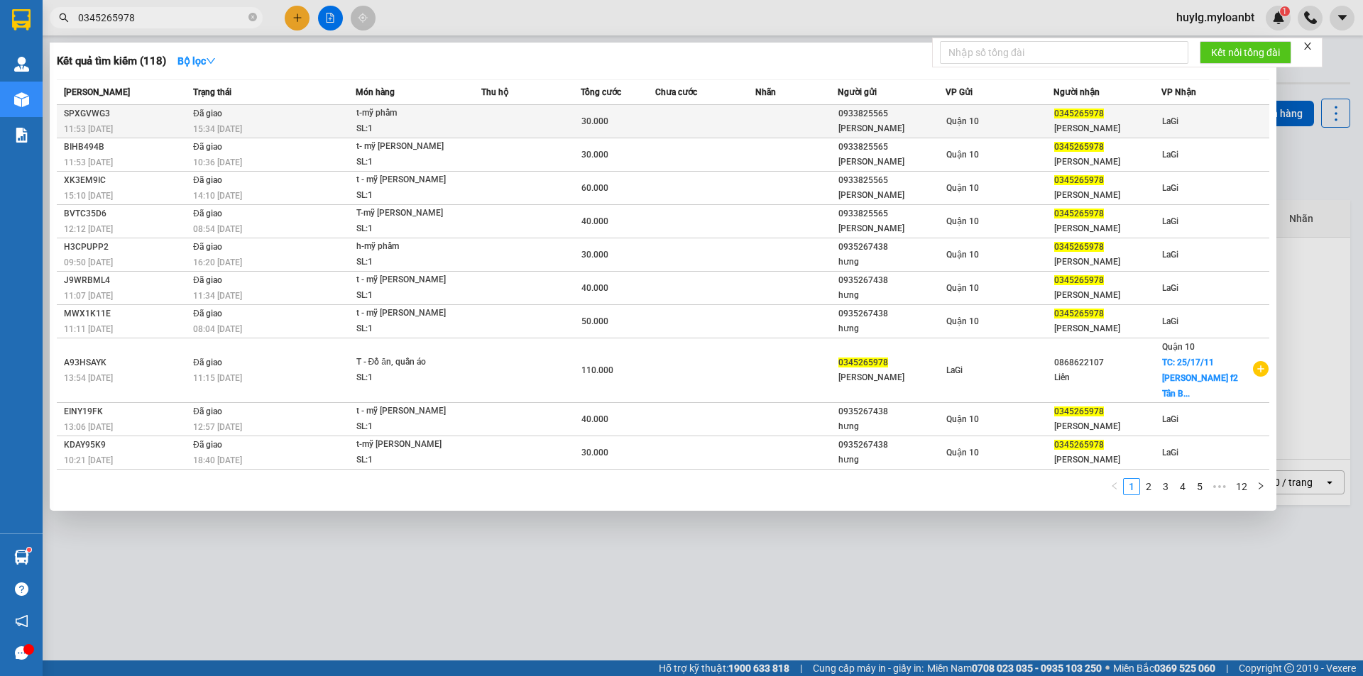
click at [314, 113] on td "Đã giao 15:34 [DATE]" at bounding box center [272, 121] width 166 height 33
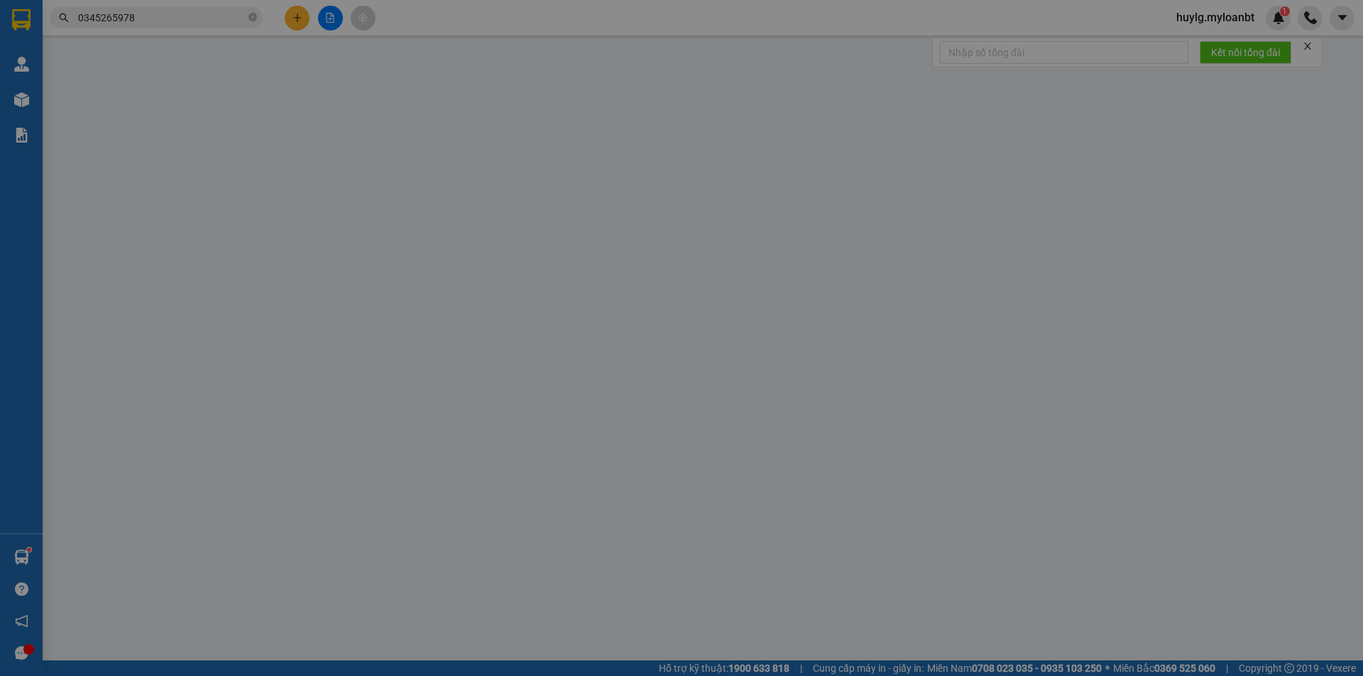
type input "0933825565"
type input "[PERSON_NAME]"
type input "0345265978"
type input "[PERSON_NAME]"
type input "30.000"
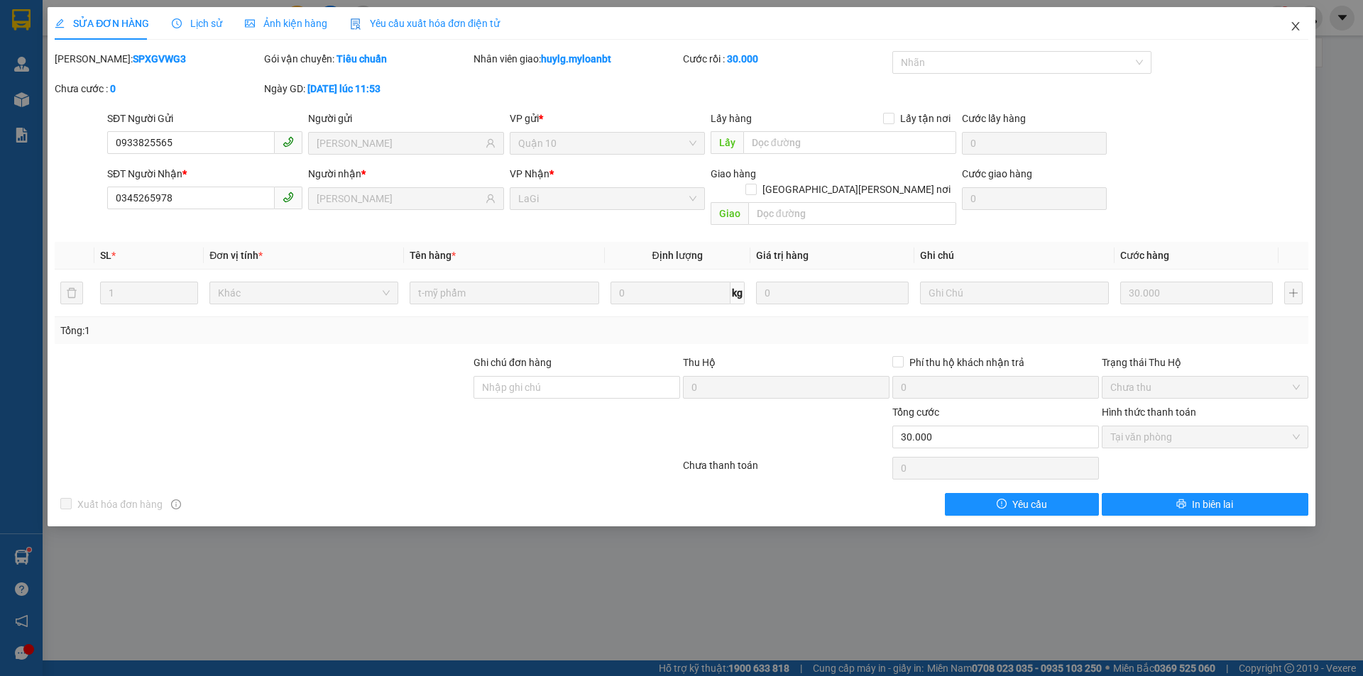
click at [1296, 33] on span "Close" at bounding box center [1295, 27] width 40 height 40
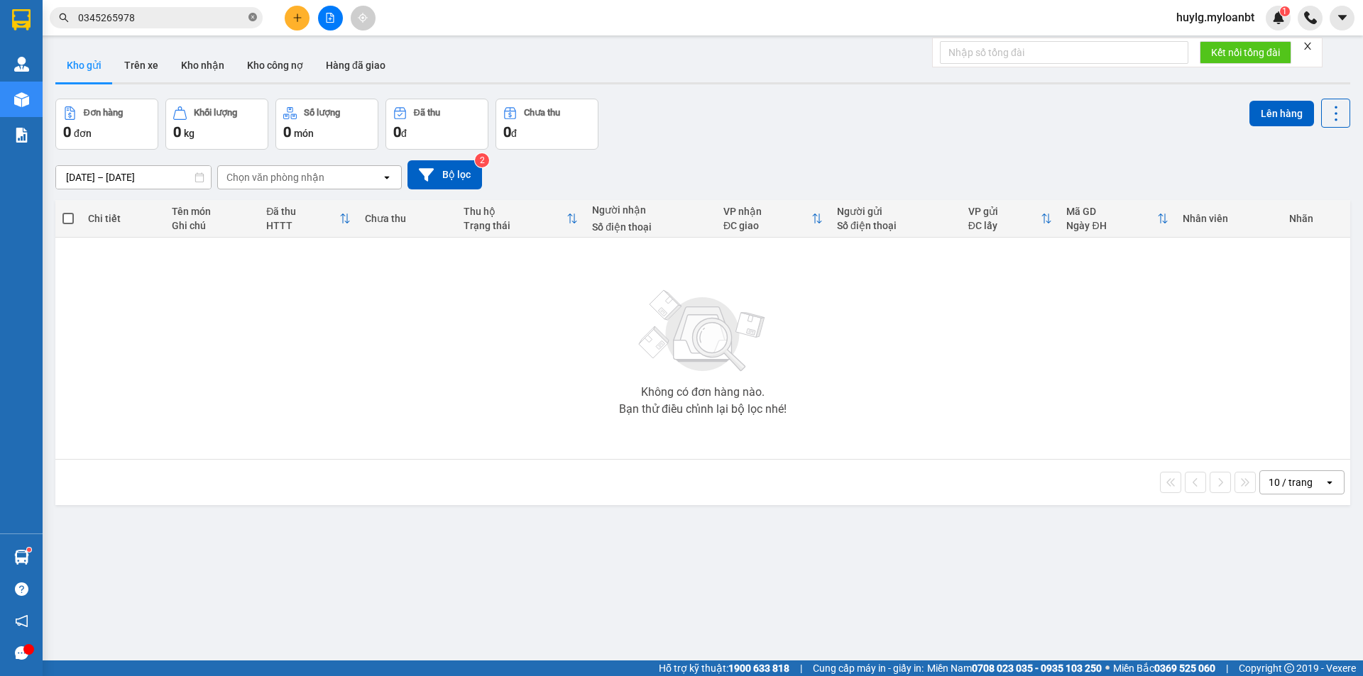
drag, startPoint x: 254, startPoint y: 22, endPoint x: 234, endPoint y: 19, distance: 20.1
click at [253, 21] on icon "close-circle" at bounding box center [252, 17] width 9 height 9
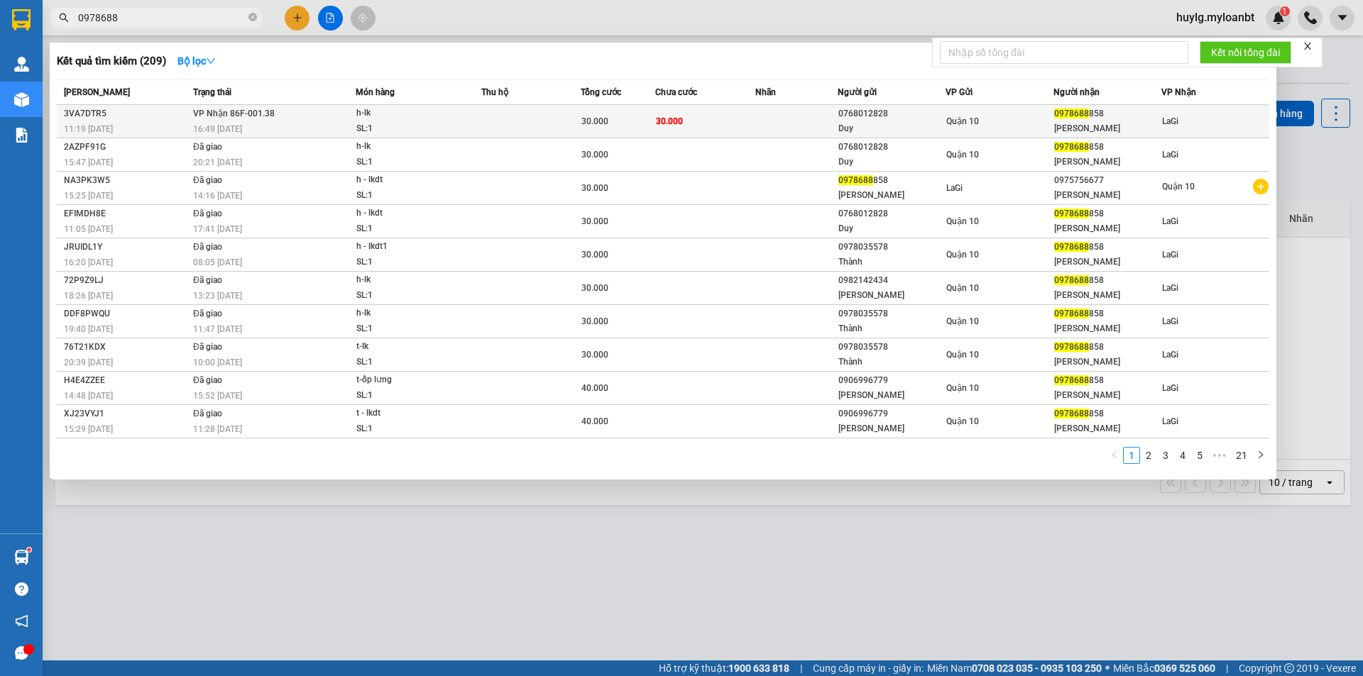
type input "0978688"
click at [1128, 121] on div "0978688 858" at bounding box center [1107, 113] width 106 height 15
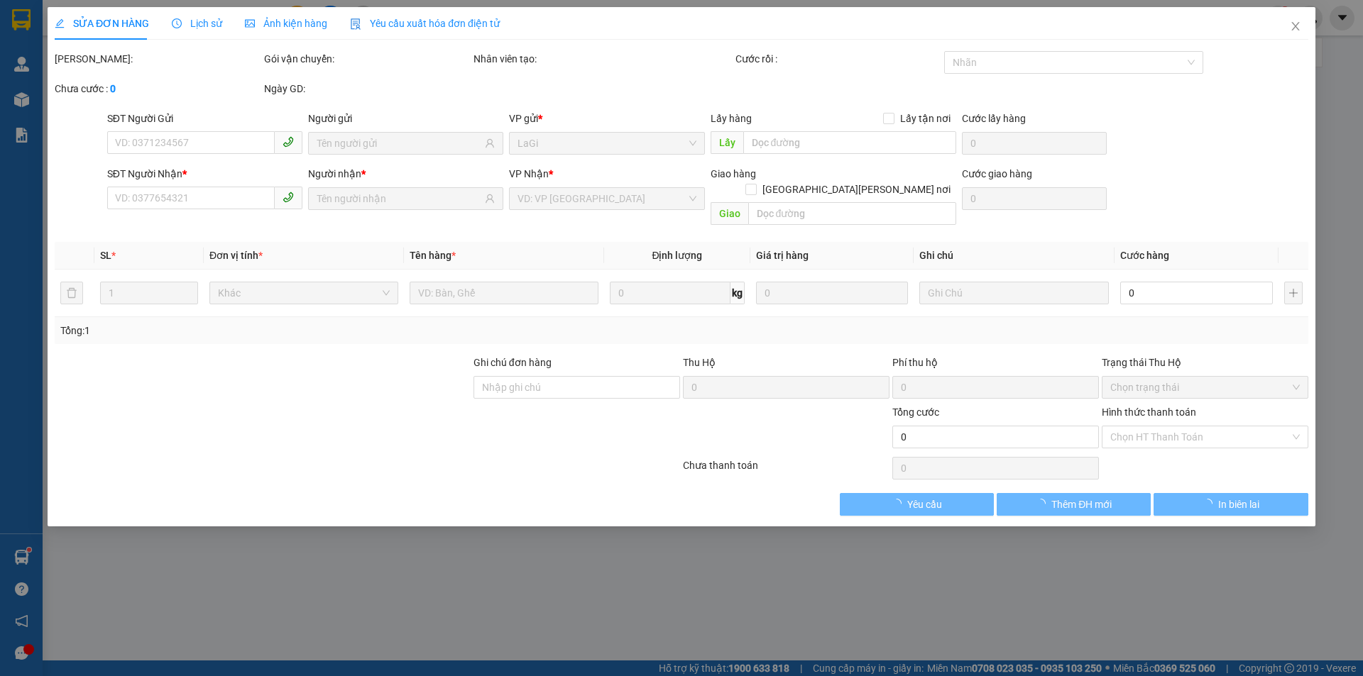
type input "0768012828"
type input "Duy"
type input "0978688858"
type input "[PERSON_NAME]"
type input "30.000"
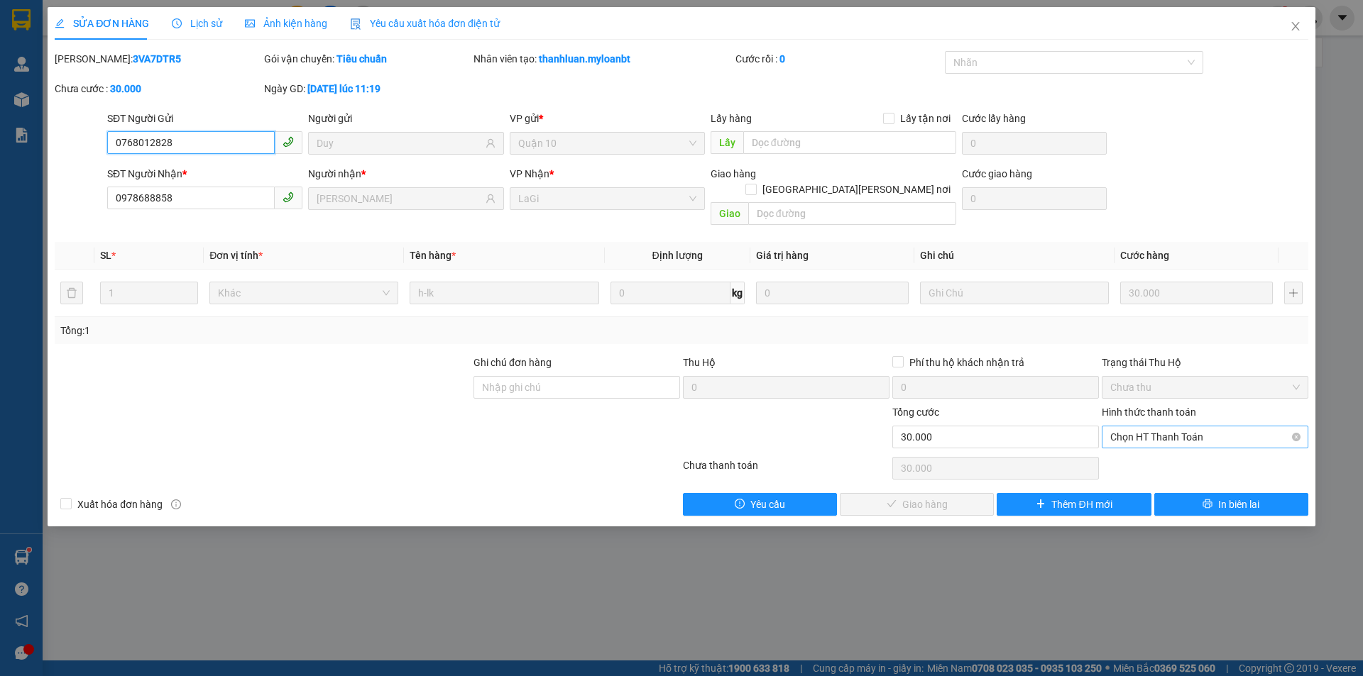
click at [1161, 432] on div "Chọn HT Thanh Toán" at bounding box center [1204, 437] width 207 height 23
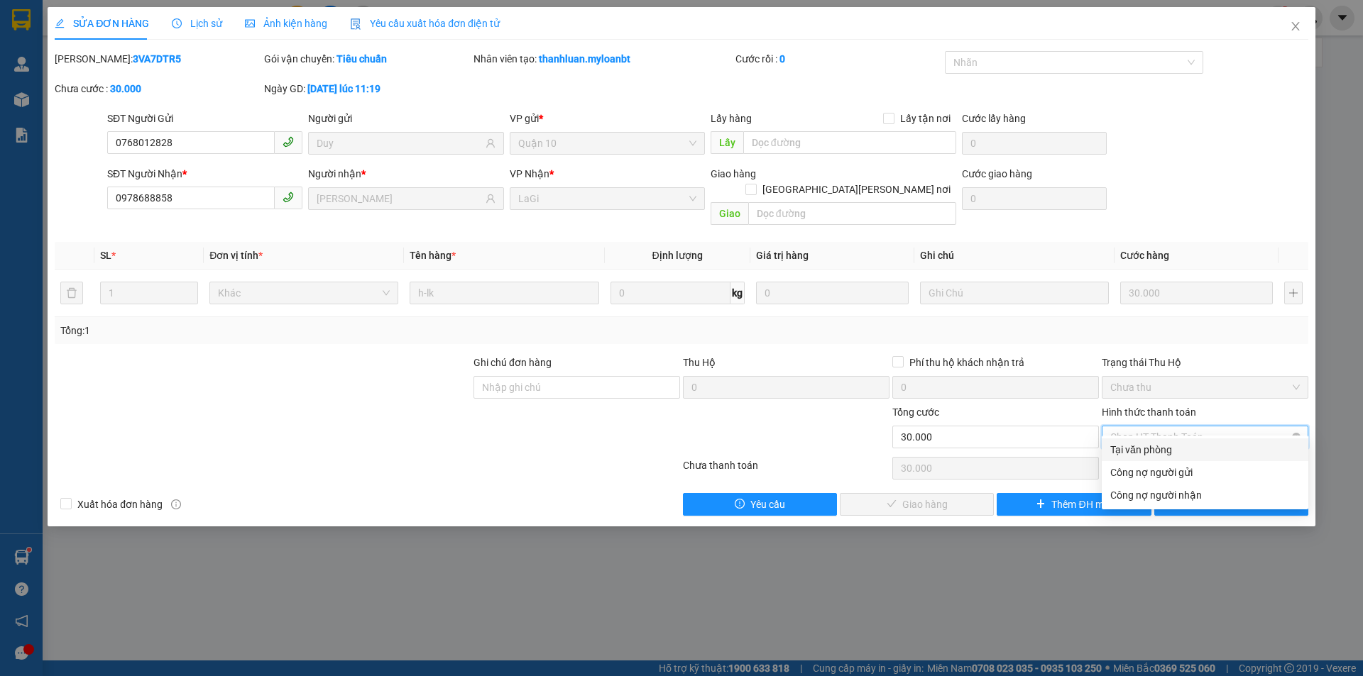
click at [1162, 427] on span "Chọn HT Thanh Toán" at bounding box center [1204, 437] width 189 height 21
click at [1154, 445] on div "Tại văn phòng" at bounding box center [1204, 450] width 189 height 16
type input "0"
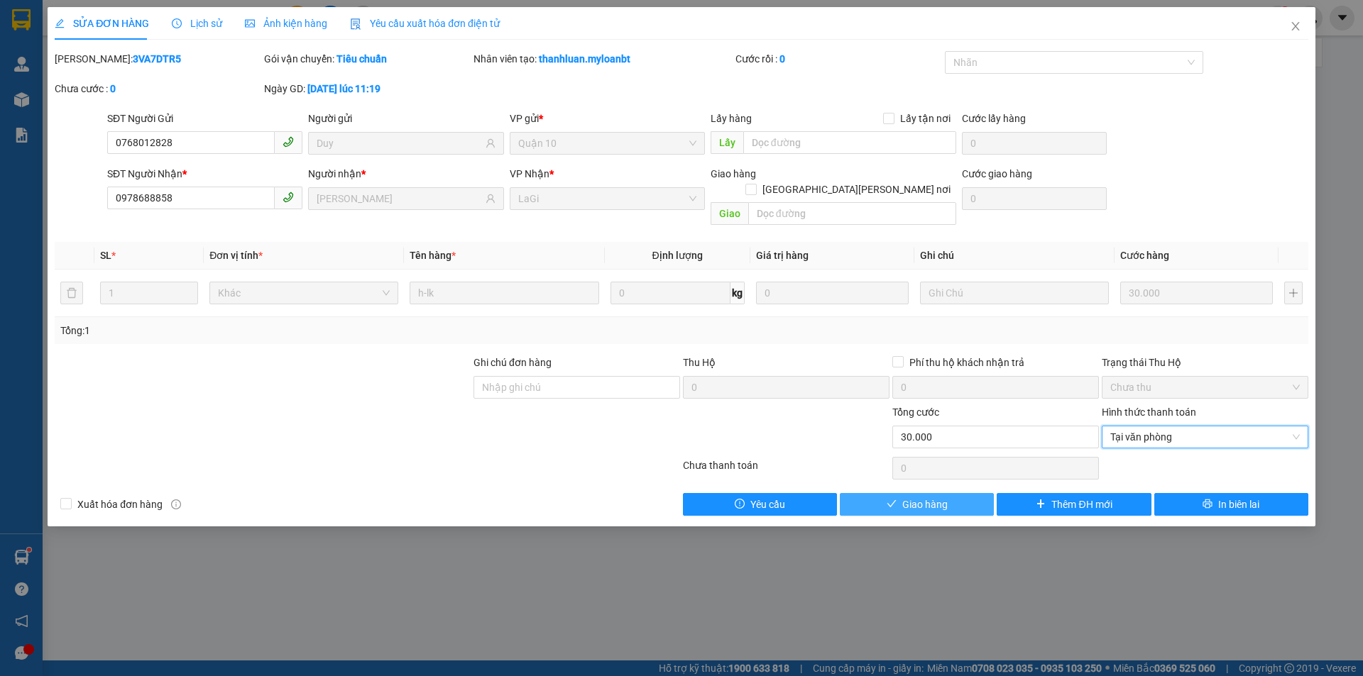
click at [908, 497] on span "Giao hàng" at bounding box center [924, 505] width 45 height 16
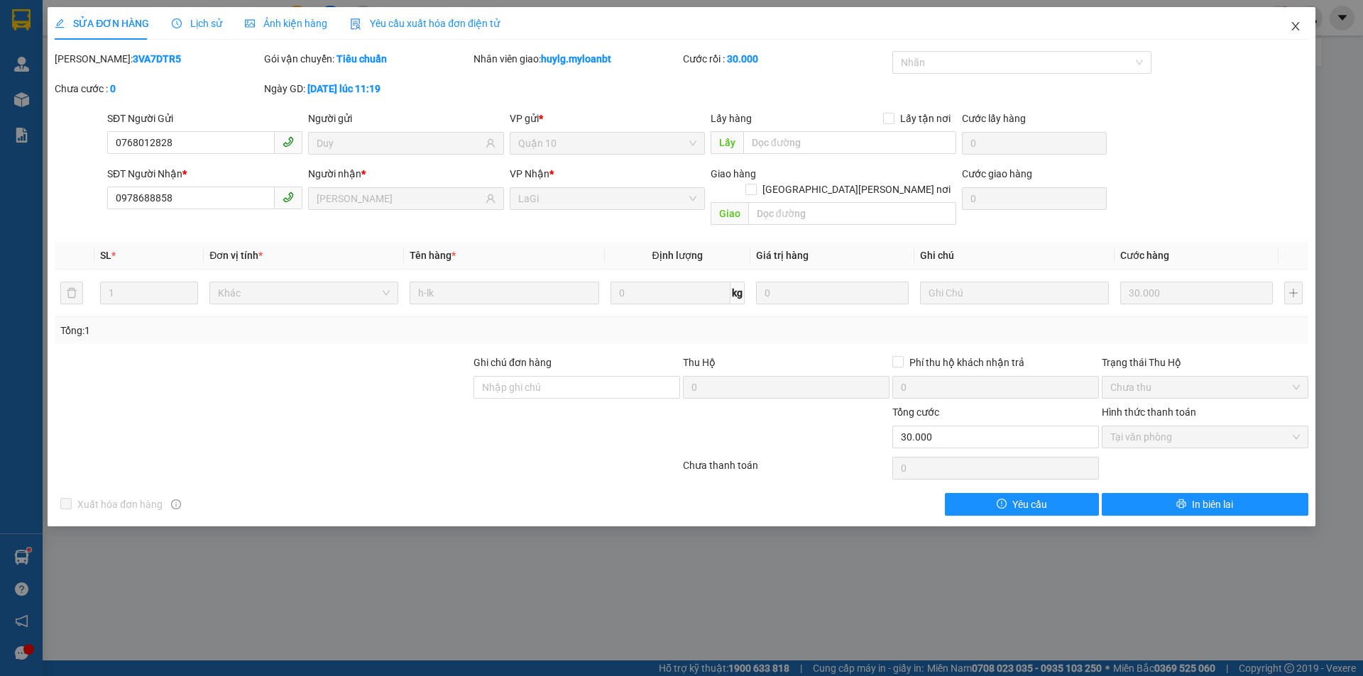
click at [1302, 27] on span "Close" at bounding box center [1295, 27] width 40 height 40
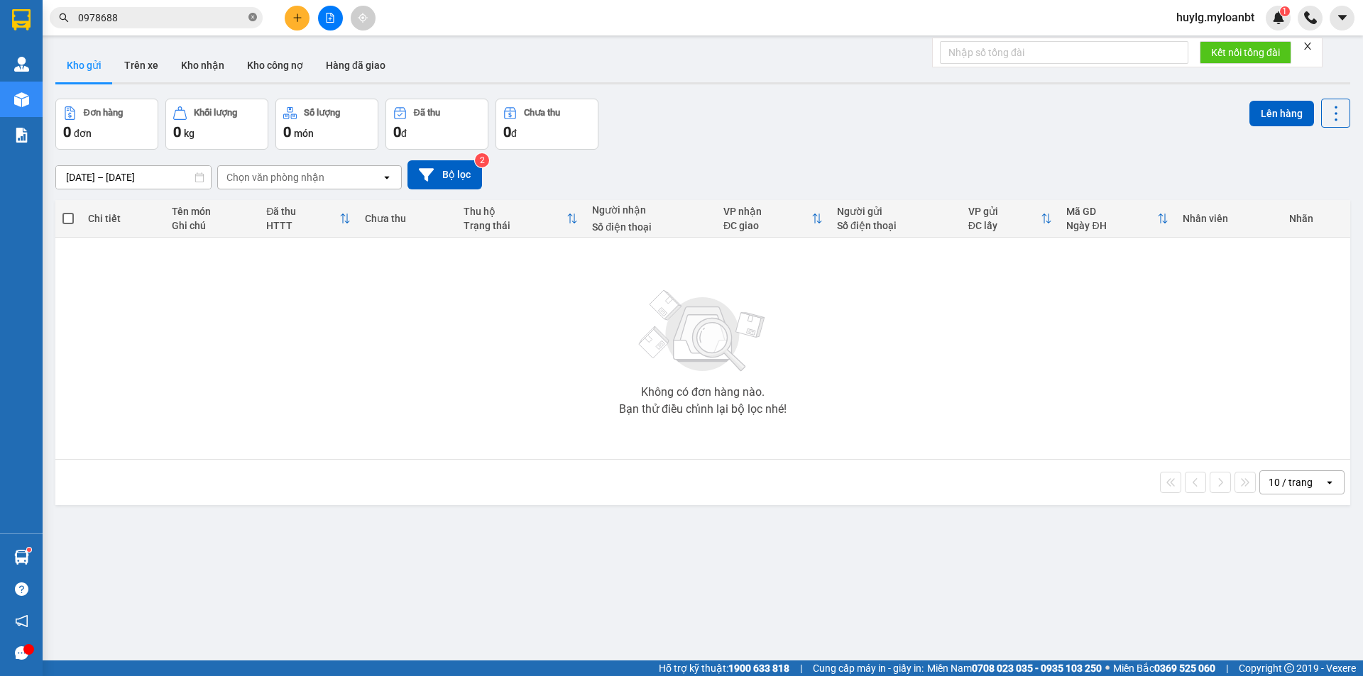
click at [251, 23] on span at bounding box center [252, 17] width 9 height 13
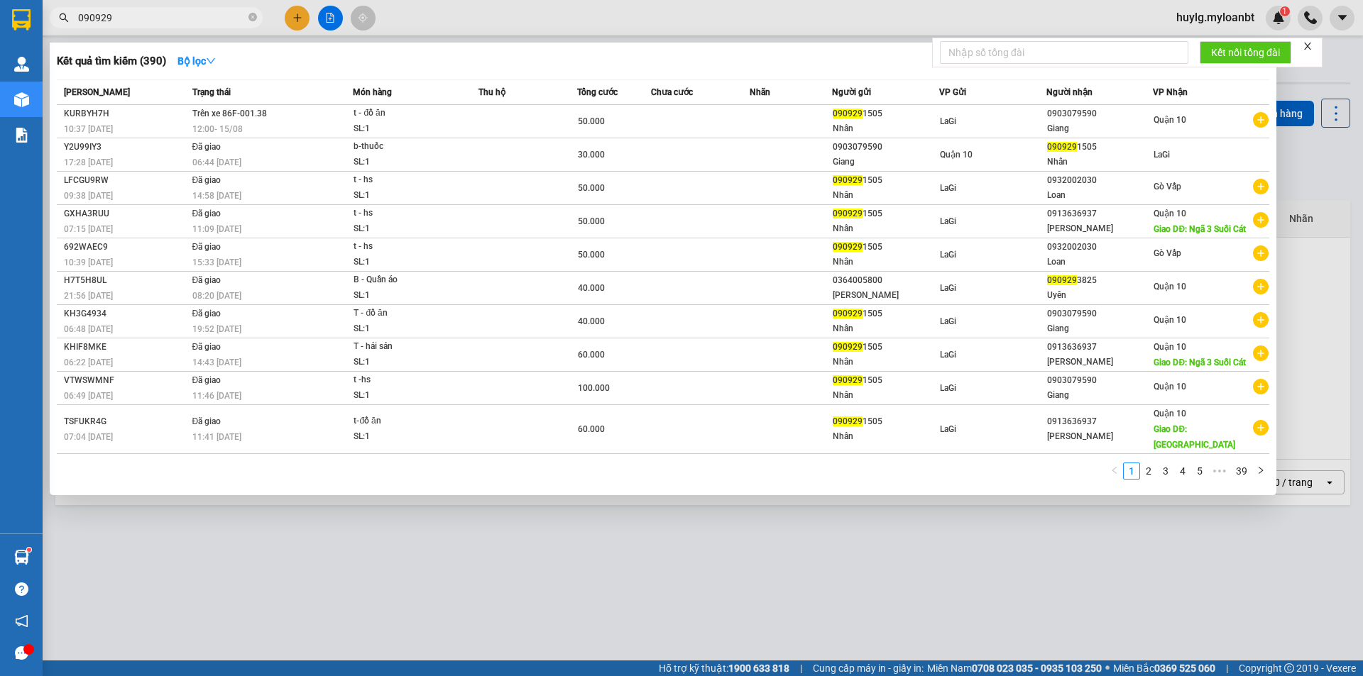
type input "090929"
click at [251, 23] on span at bounding box center [252, 17] width 9 height 13
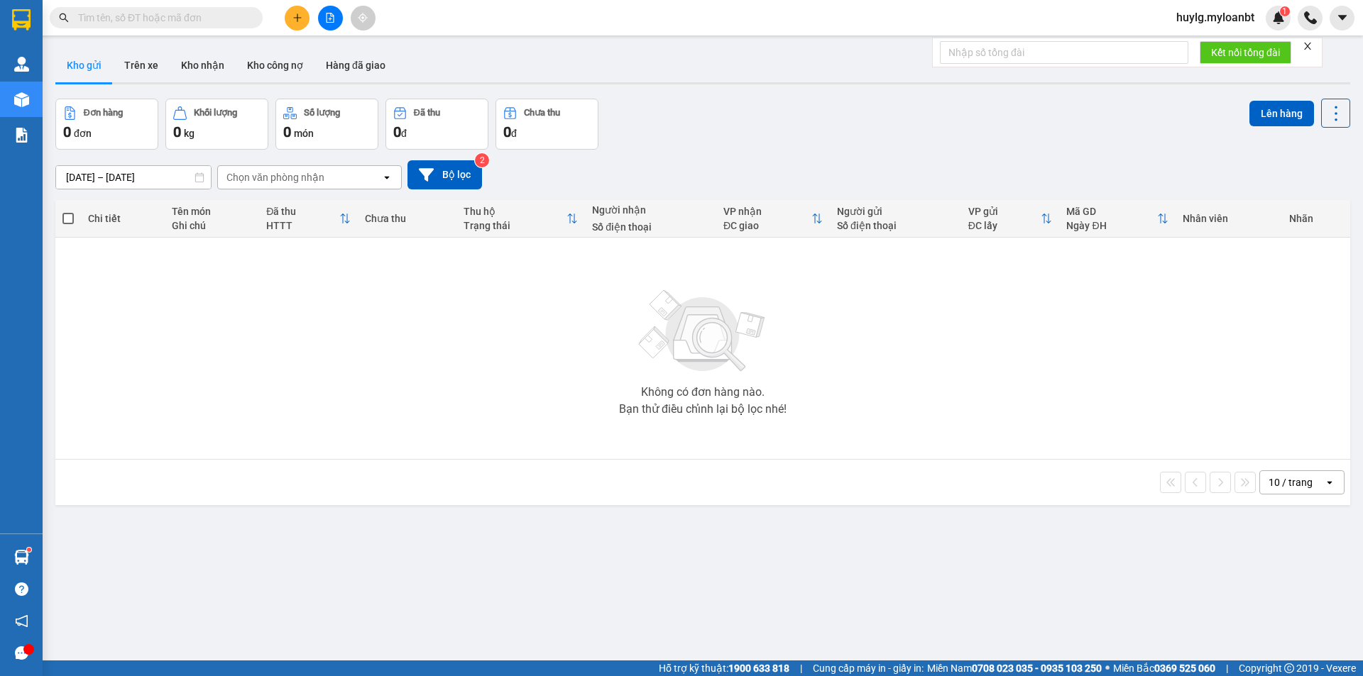
paste input "0358680441"
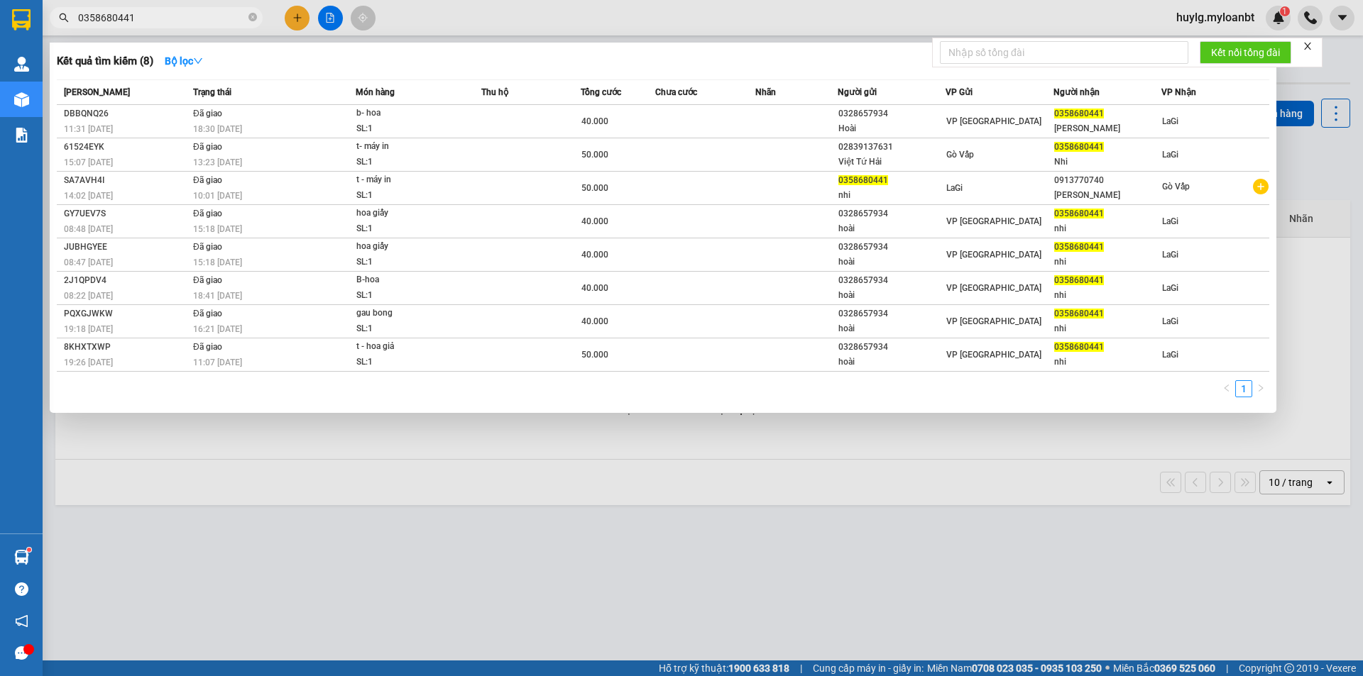
type input "0358680441"
click at [246, 17] on span "0358680441" at bounding box center [156, 17] width 213 height 21
click at [250, 20] on icon "close-circle" at bounding box center [252, 17] width 9 height 9
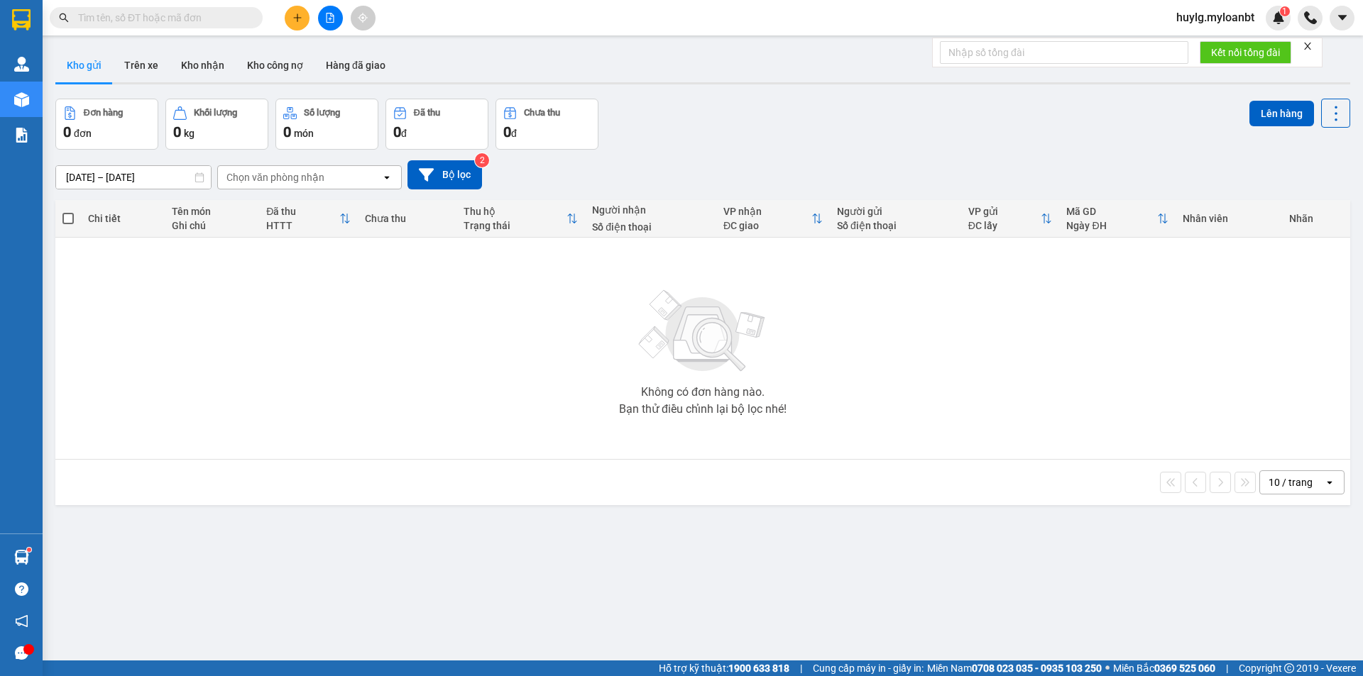
paste input "0358680441"
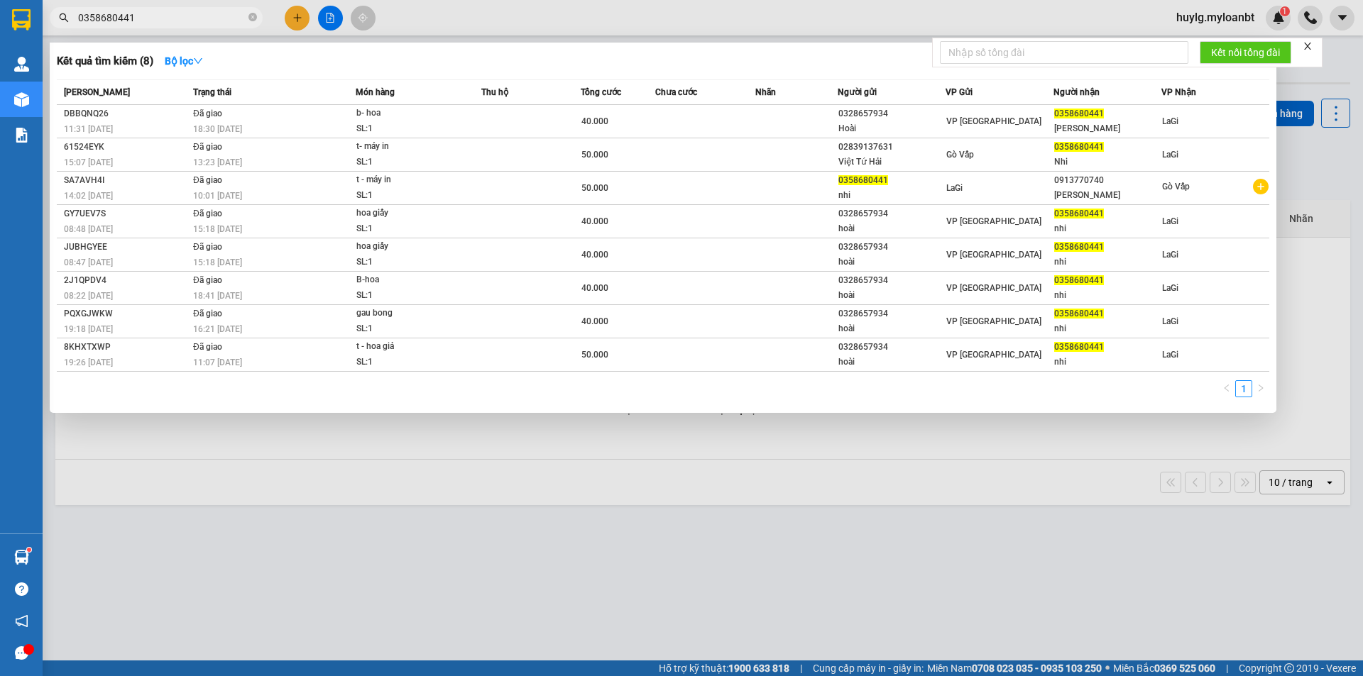
type input "0358680441"
click at [252, 13] on span at bounding box center [252, 17] width 9 height 13
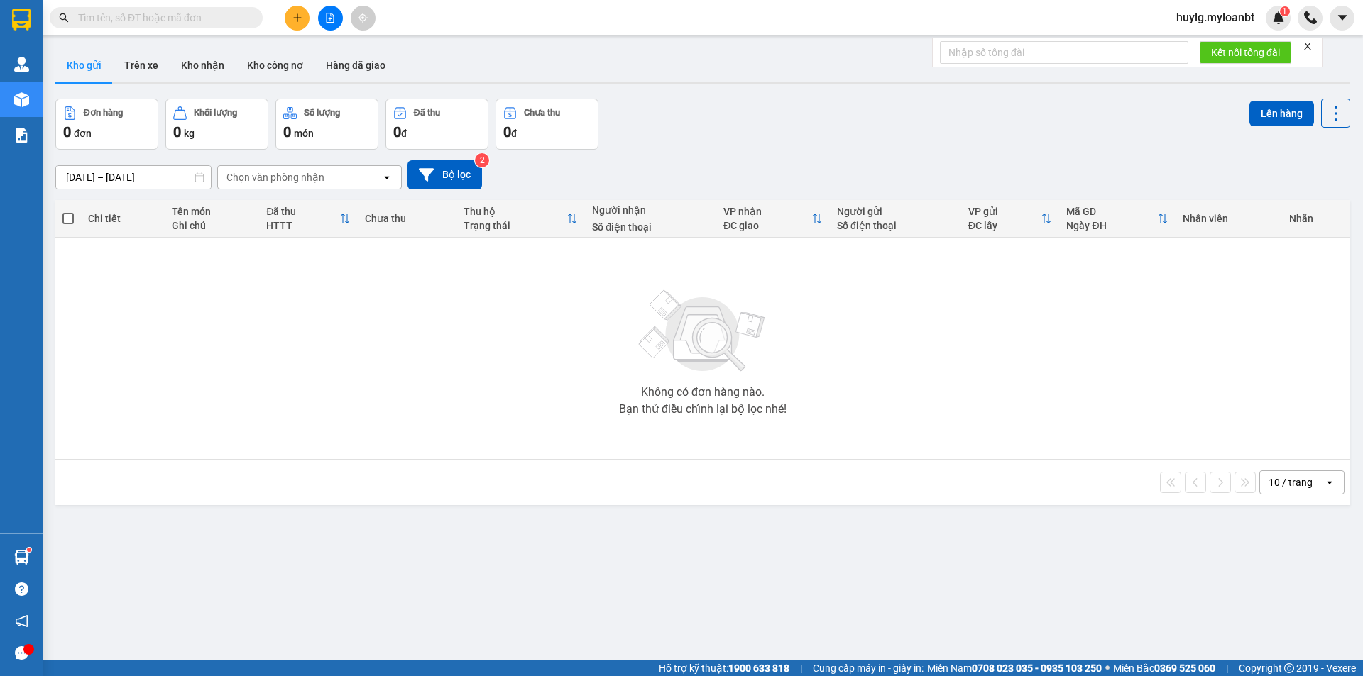
paste input "0908791415"
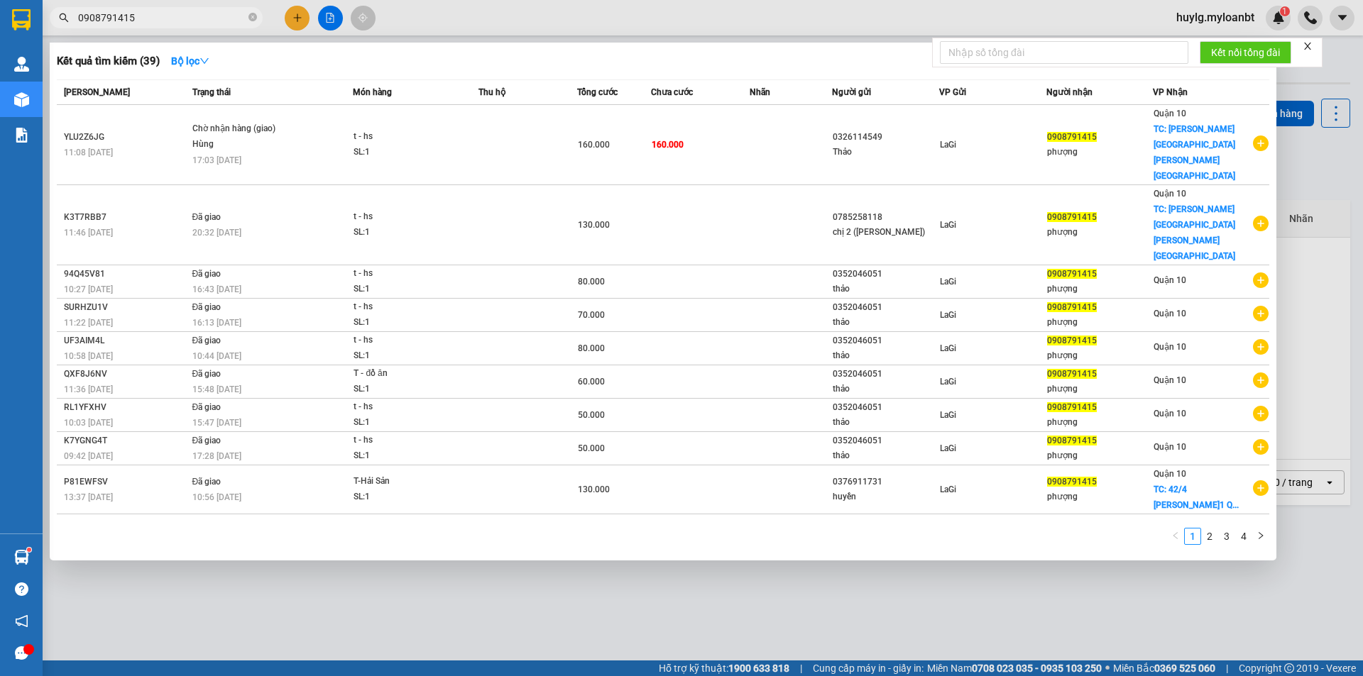
type input "0908791415"
click at [253, 19] on icon "close-circle" at bounding box center [252, 17] width 9 height 9
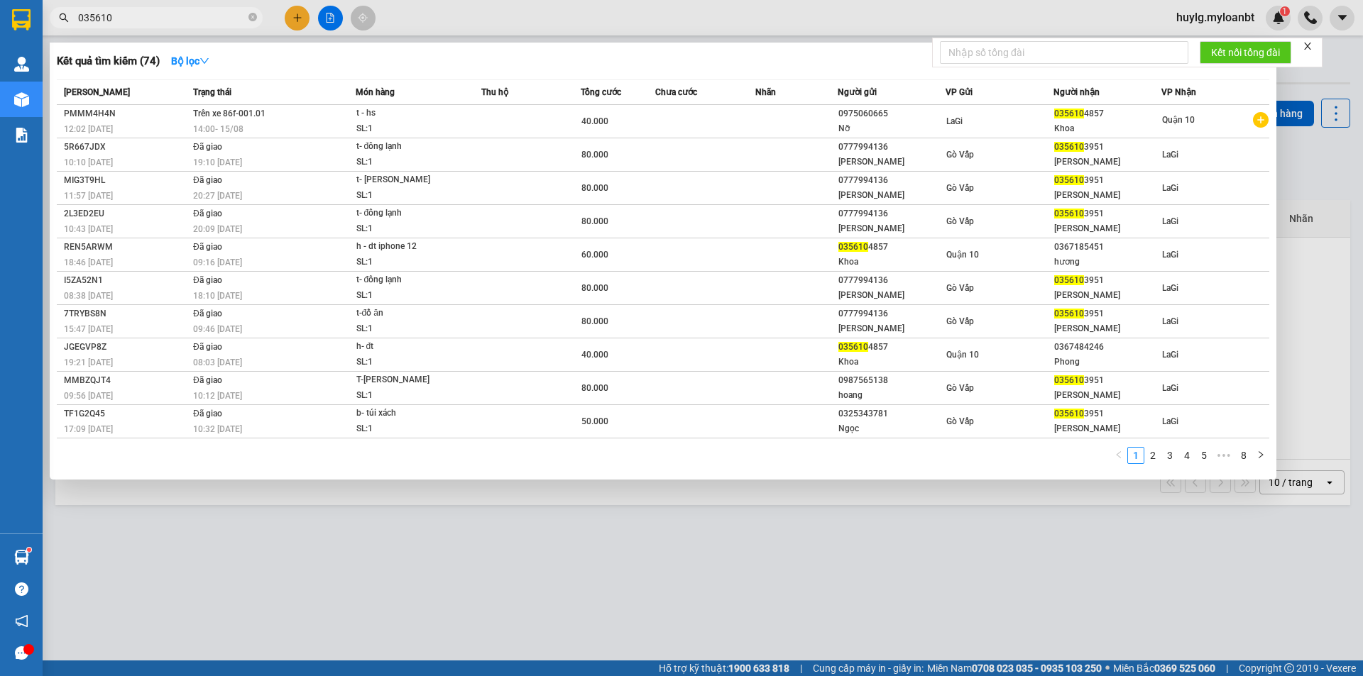
type input "035610"
click at [251, 19] on icon "close-circle" at bounding box center [252, 17] width 9 height 9
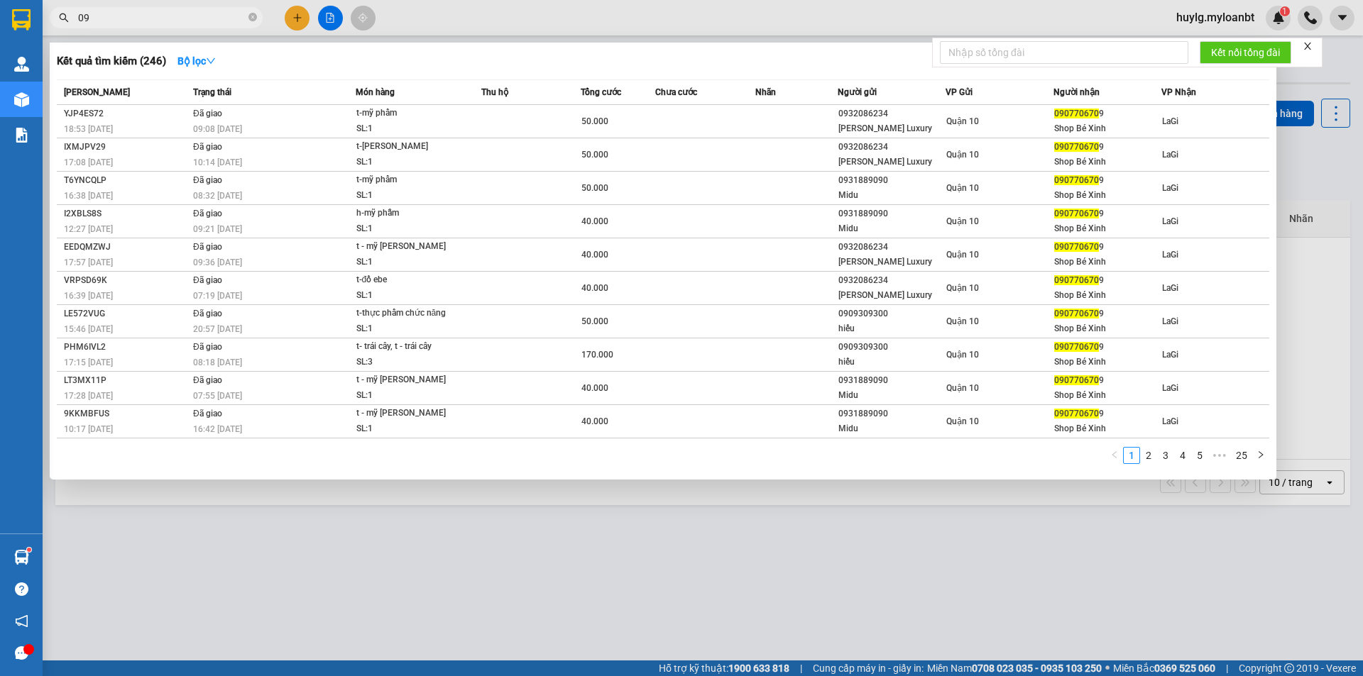
type input "0"
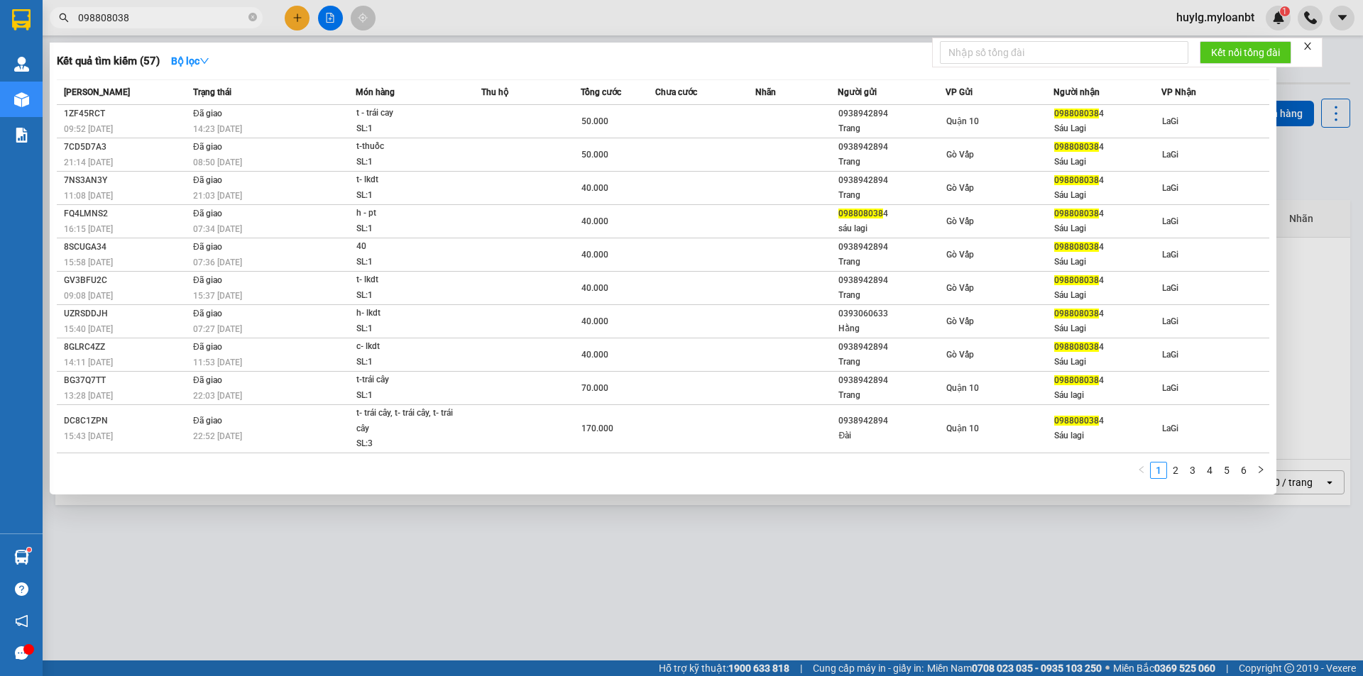
type input "0988080384"
click at [253, 18] on icon "close-circle" at bounding box center [252, 17] width 9 height 9
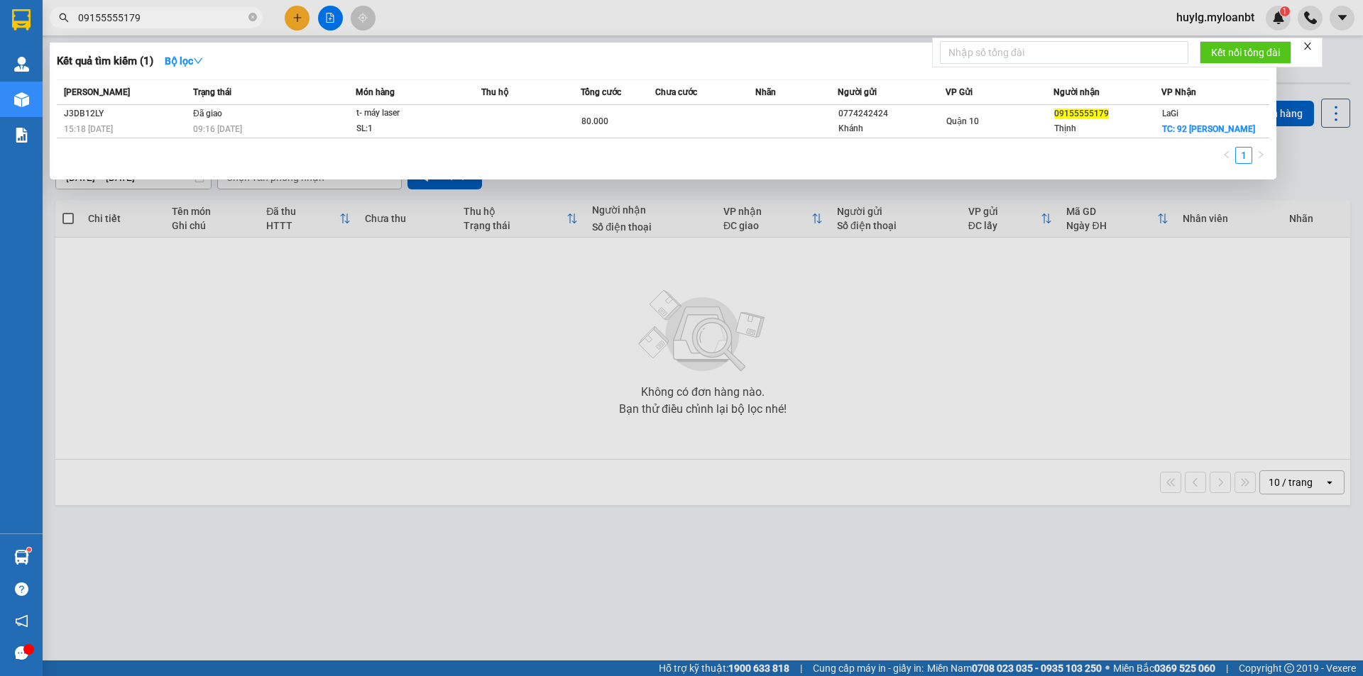
click at [107, 18] on input "09155555179" at bounding box center [161, 18] width 167 height 16
click at [116, 16] on input "09155555179" at bounding box center [161, 18] width 167 height 16
click at [121, 16] on input "09155555179" at bounding box center [161, 18] width 167 height 16
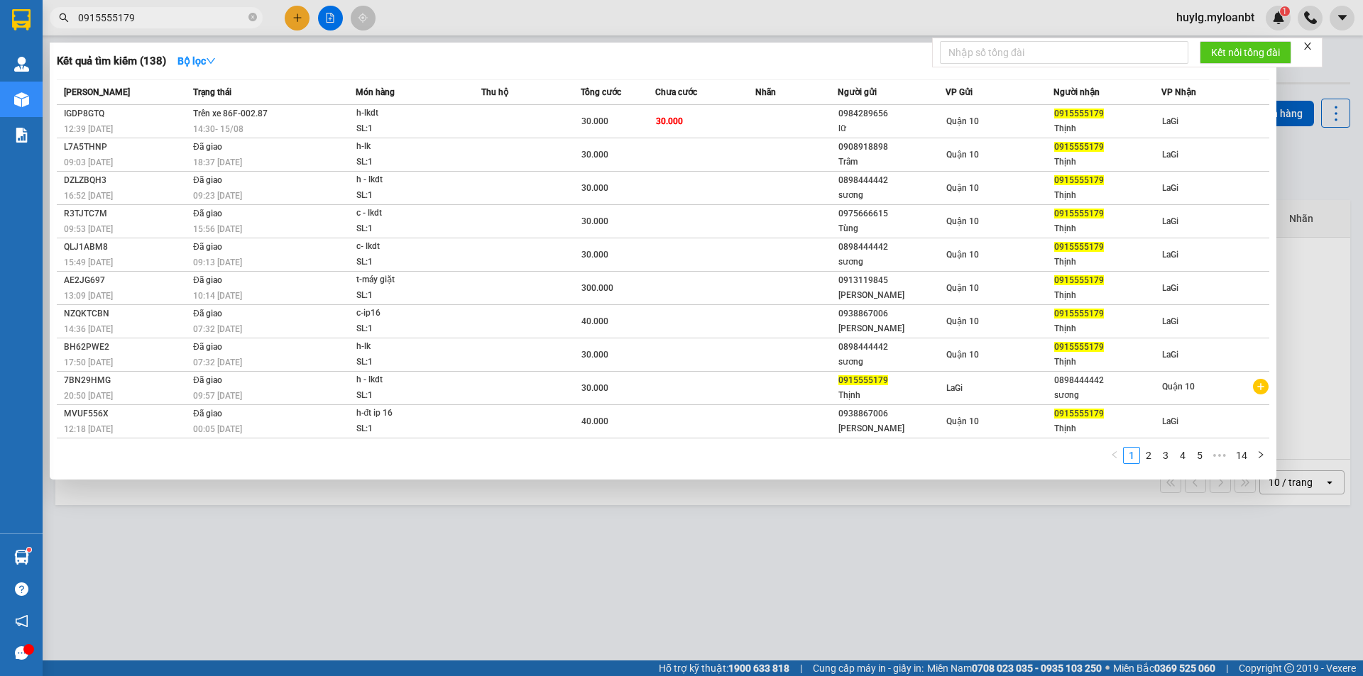
type input "0915555179"
click at [201, 9] on span "0915555179" at bounding box center [156, 17] width 213 height 21
click at [233, 12] on input "0915555179" at bounding box center [161, 18] width 167 height 16
click at [250, 13] on span at bounding box center [252, 17] width 9 height 13
